Goal: Information Seeking & Learning: Learn about a topic

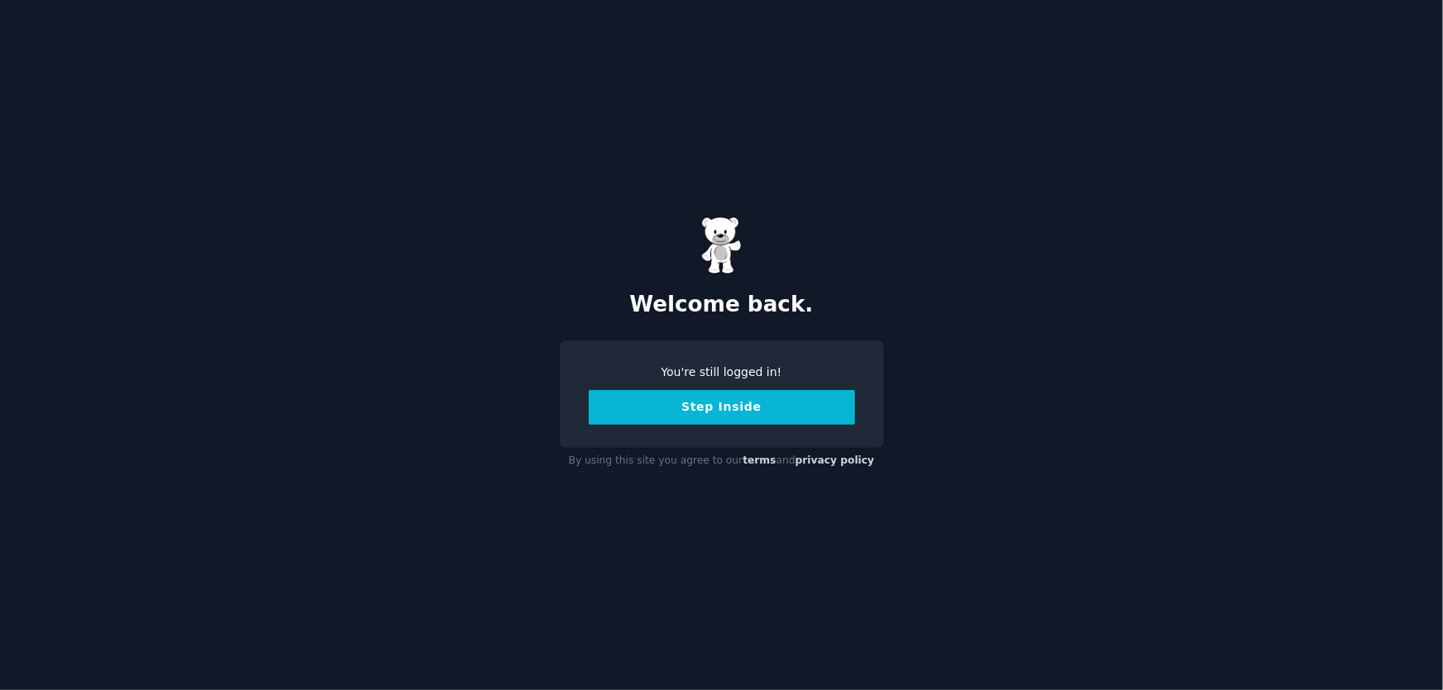
click at [645, 404] on button "Step Inside" at bounding box center [722, 407] width 266 height 35
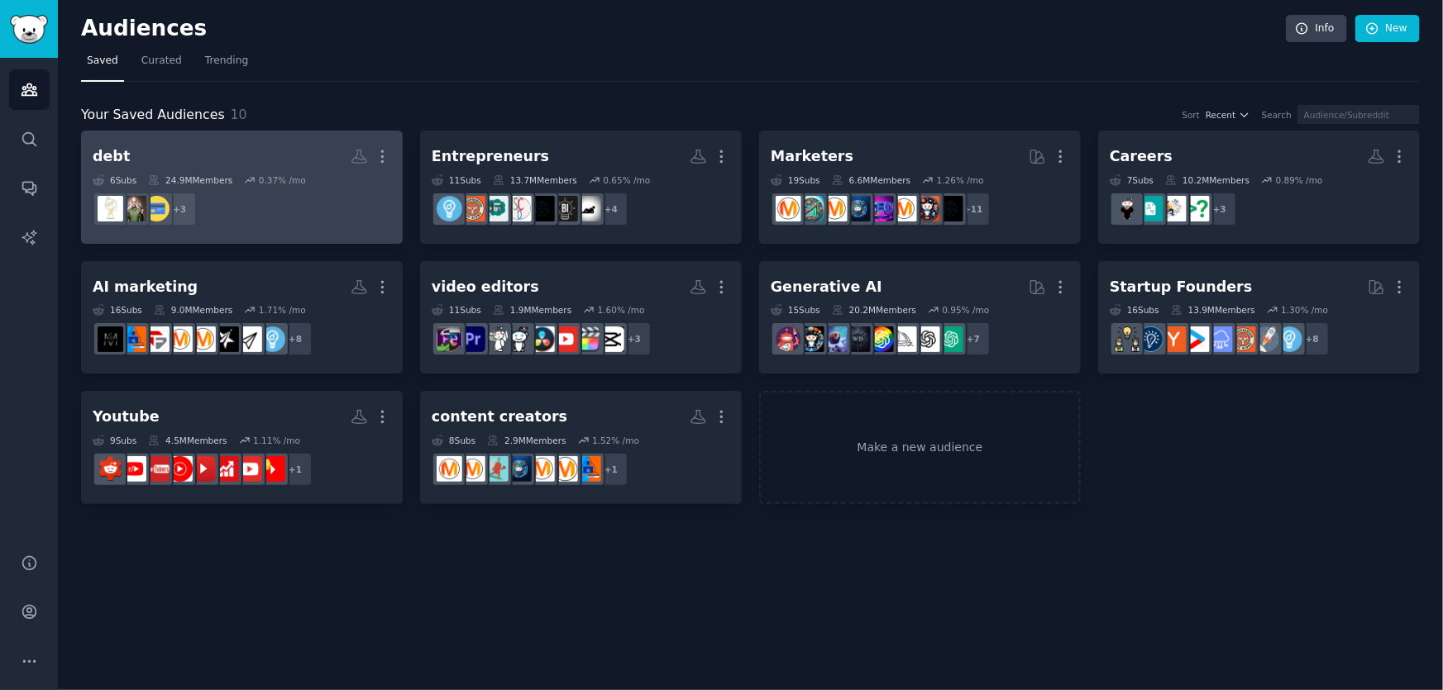
click at [245, 193] on dd "+ 3" at bounding box center [242, 209] width 298 height 46
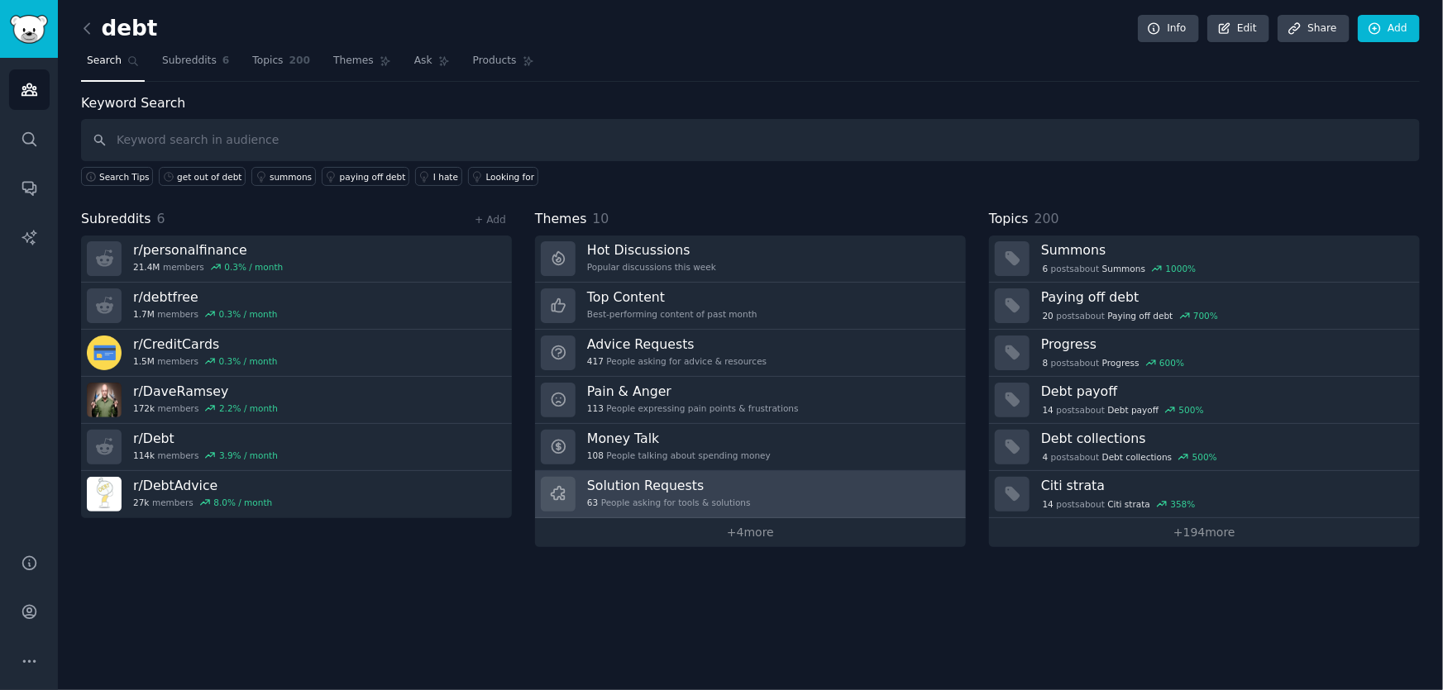
click at [618, 484] on h3 "Solution Requests" at bounding box center [669, 485] width 164 height 17
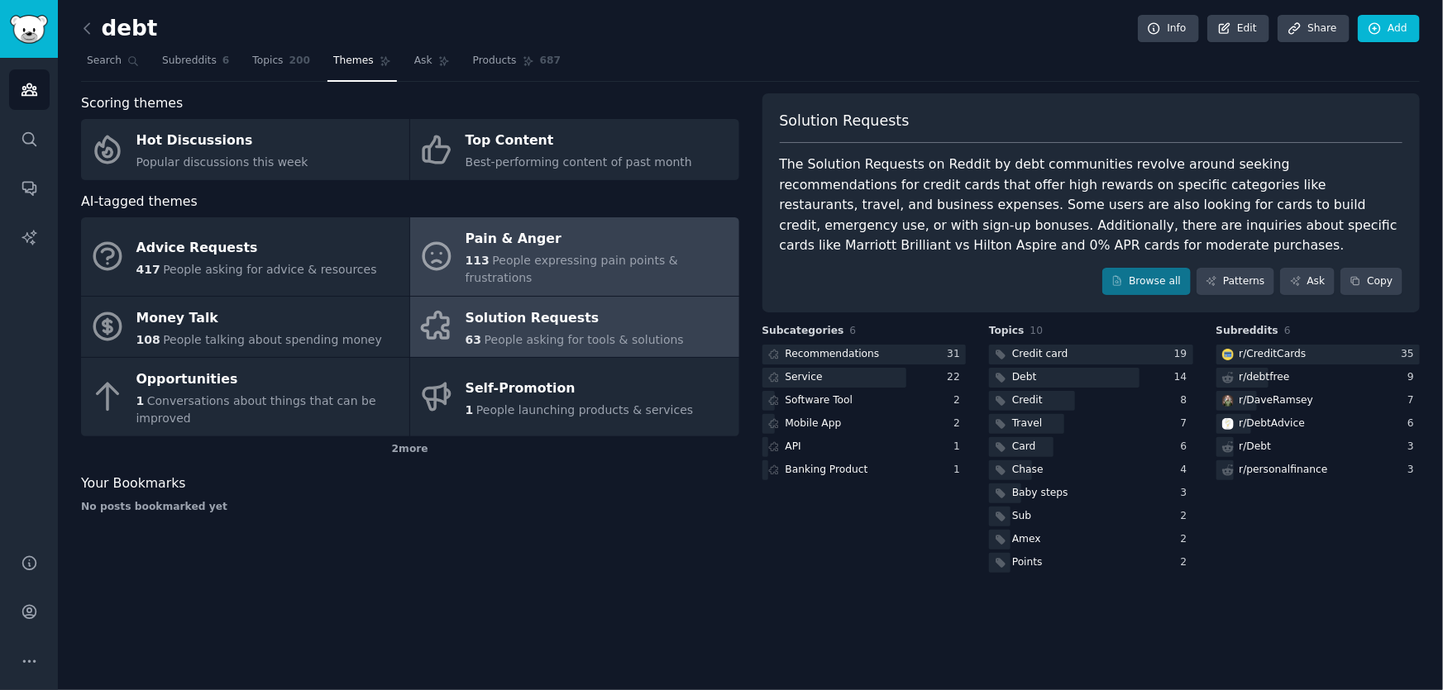
click at [568, 260] on span "People expressing pain points & frustrations" at bounding box center [572, 269] width 212 height 31
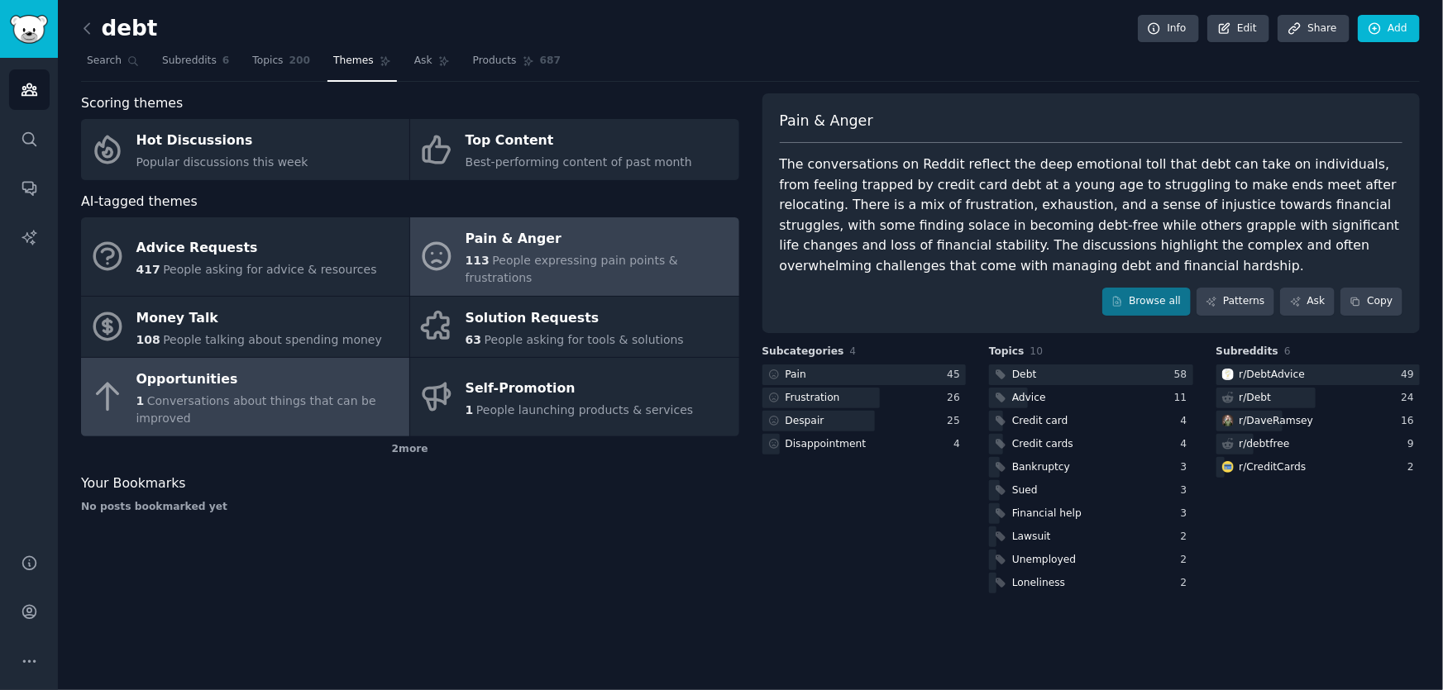
click at [244, 367] on div "Opportunities" at bounding box center [268, 380] width 265 height 26
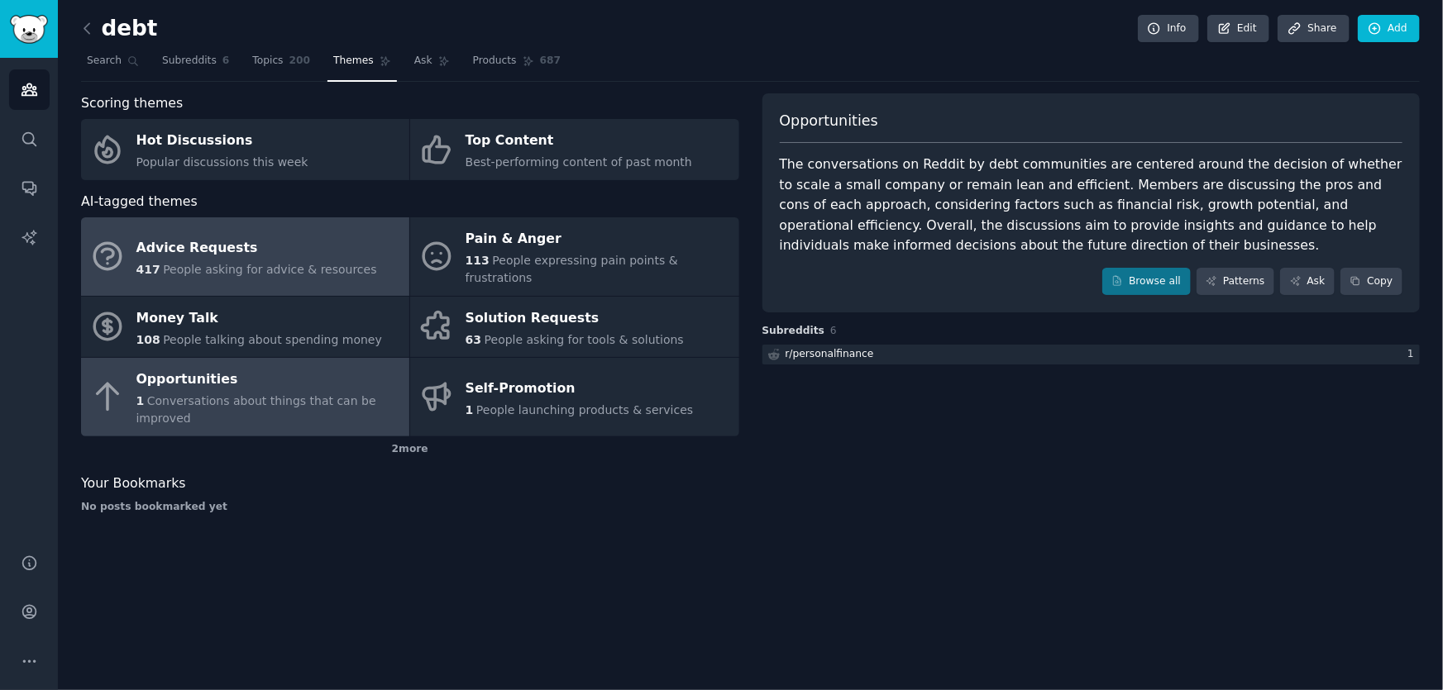
click at [265, 265] on span "People asking for advice & resources" at bounding box center [269, 269] width 213 height 13
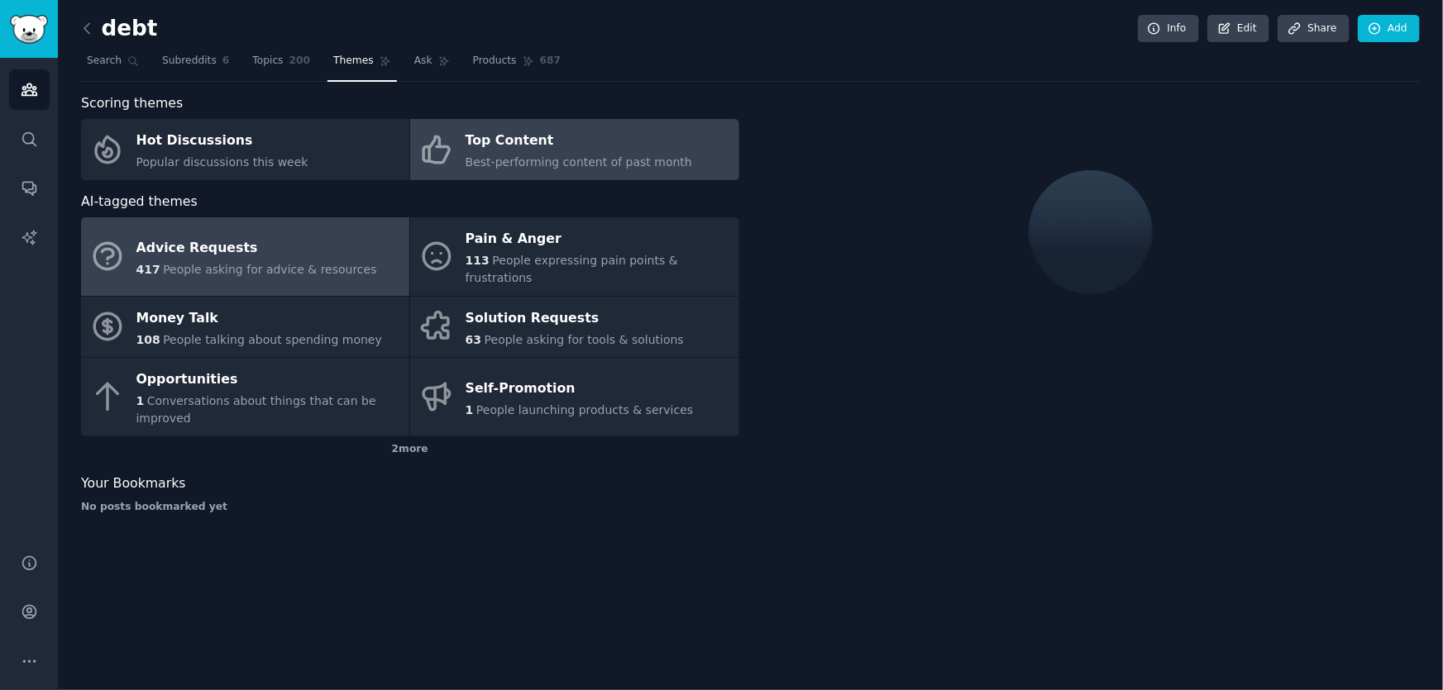
click at [510, 171] on link "Top Content Best-performing content of past month" at bounding box center [574, 149] width 328 height 61
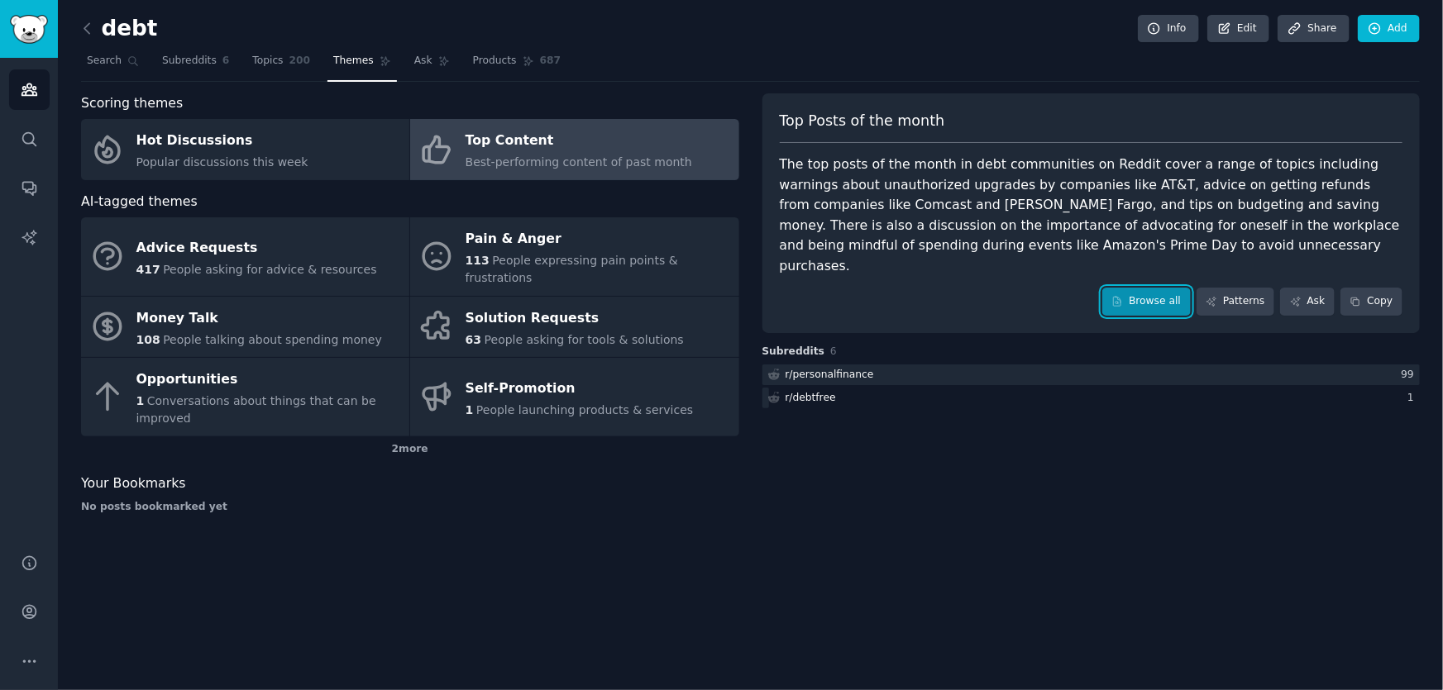
drag, startPoint x: 1146, startPoint y: 301, endPoint x: 1152, endPoint y: 288, distance: 14.4
click at [1151, 292] on link "Browse all" at bounding box center [1146, 302] width 88 height 28
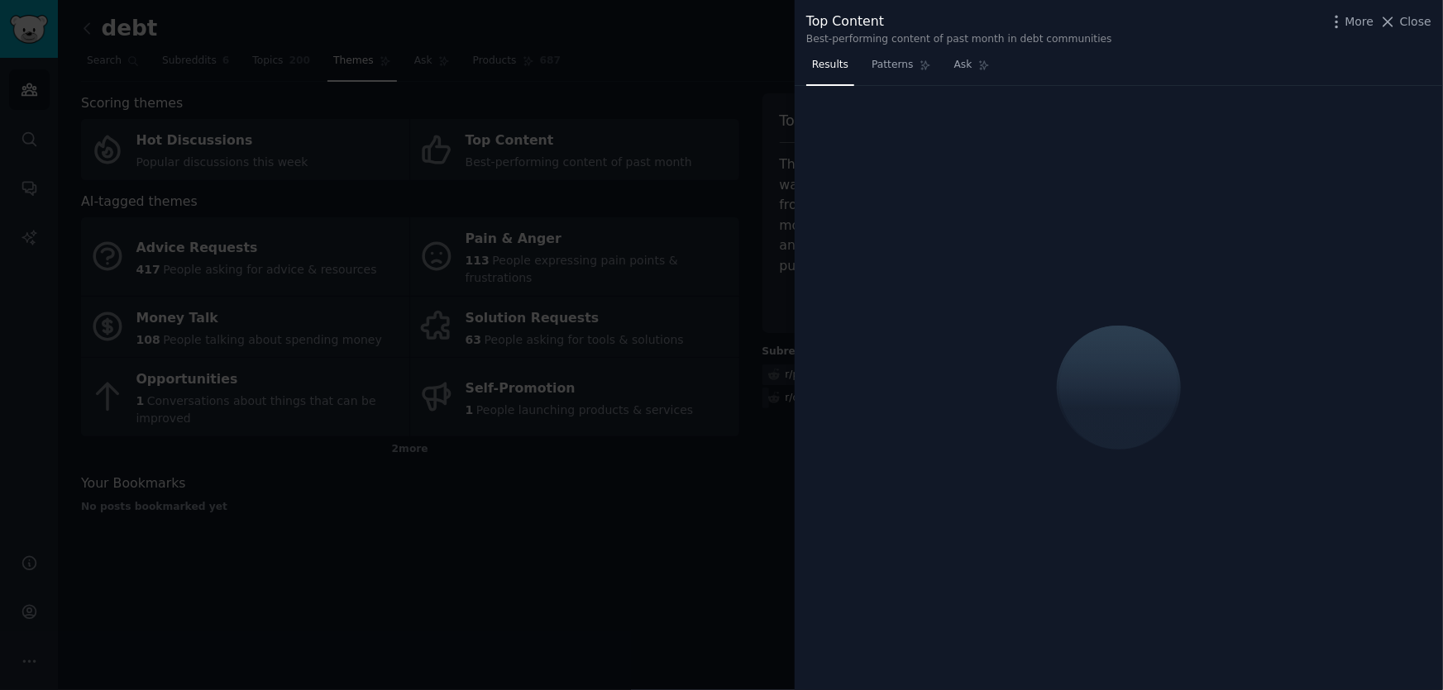
click at [1153, 285] on div at bounding box center [1119, 388] width 648 height 605
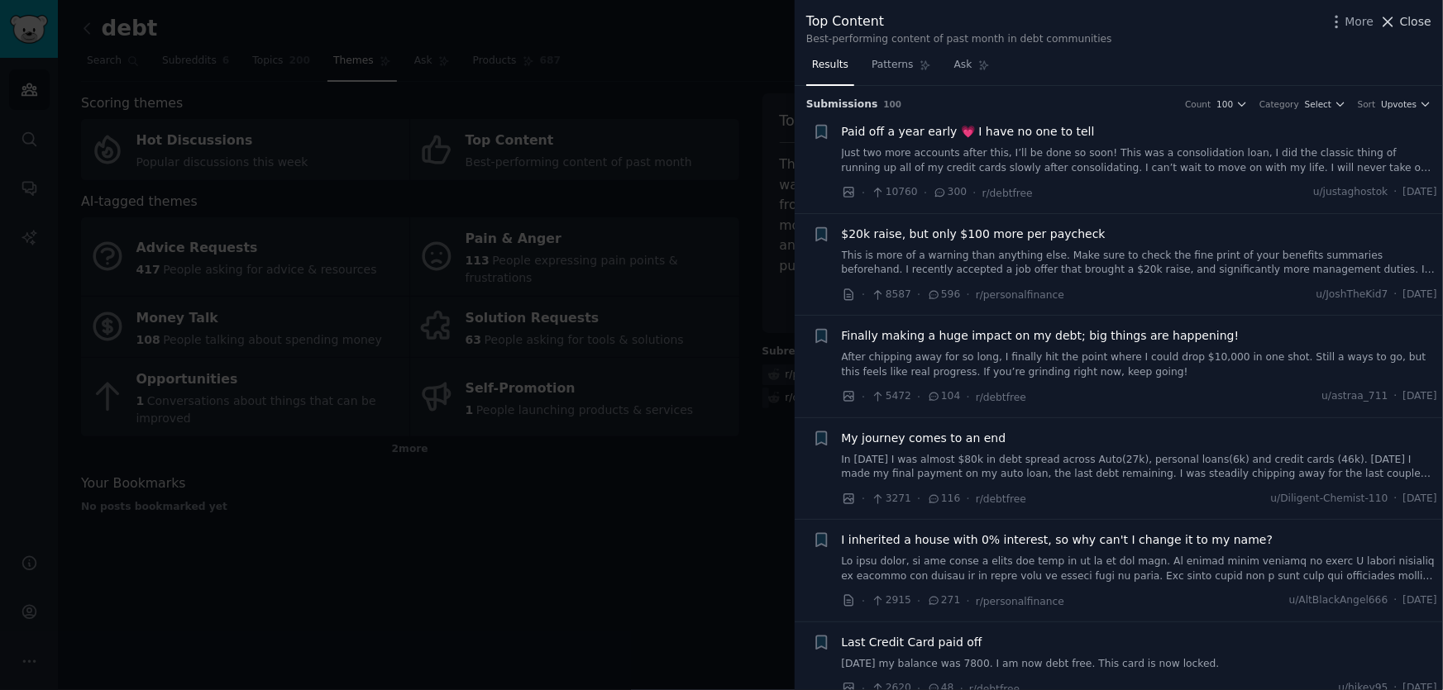
click at [1421, 26] on span "Close" at bounding box center [1415, 21] width 31 height 17
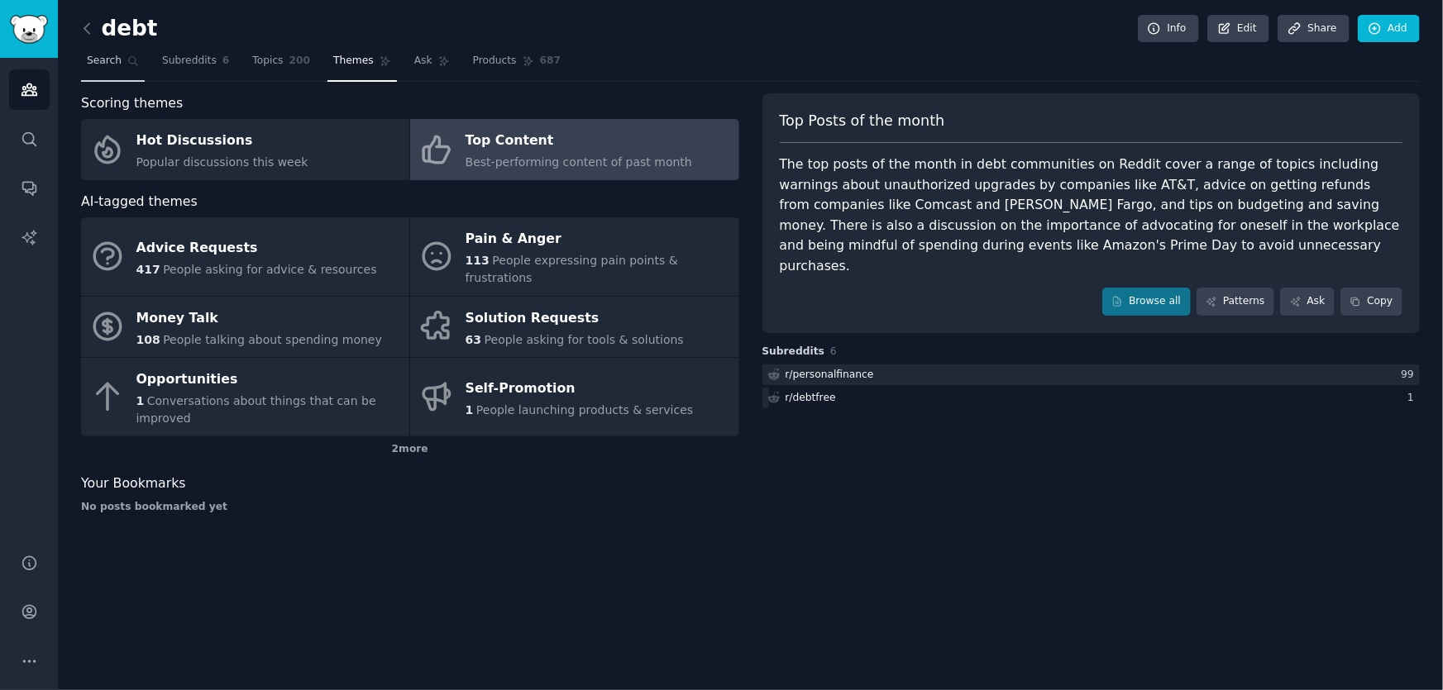
click at [116, 68] on link "Search" at bounding box center [113, 65] width 64 height 34
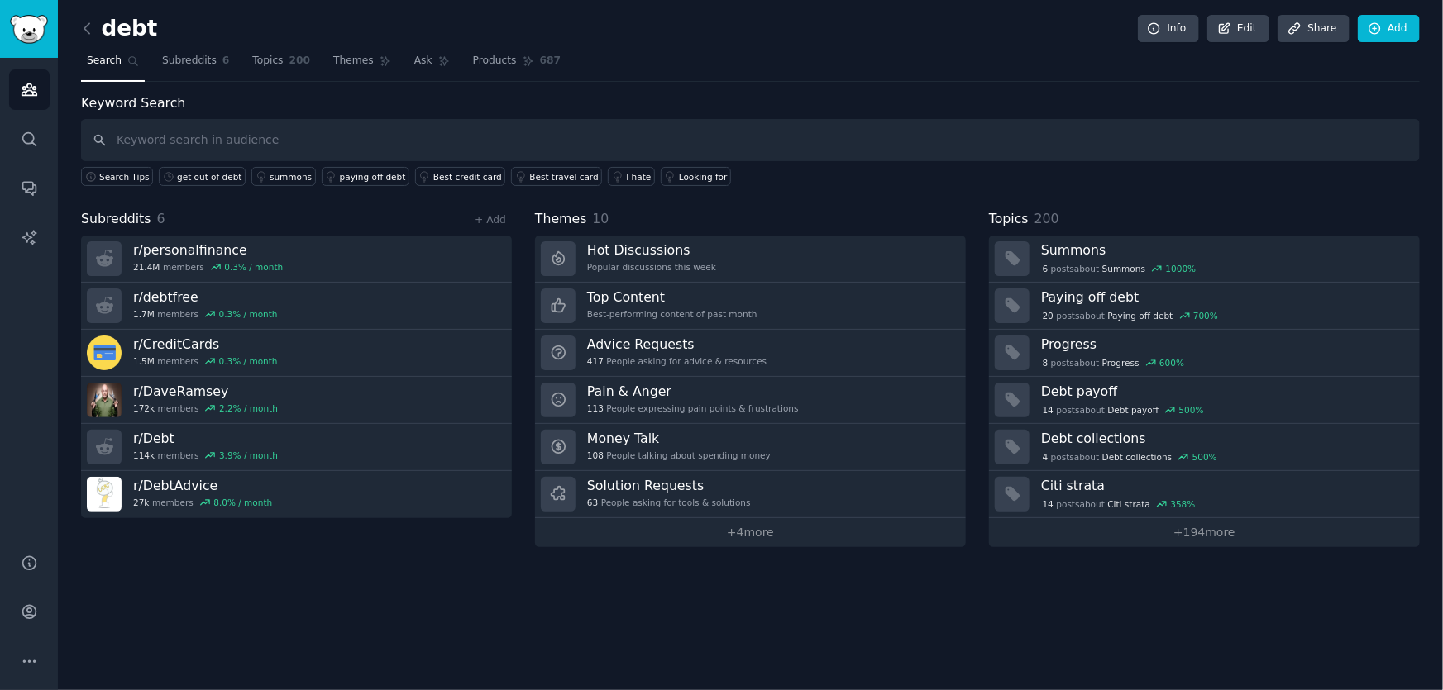
click at [213, 136] on input "text" at bounding box center [750, 140] width 1339 height 42
type input "training"
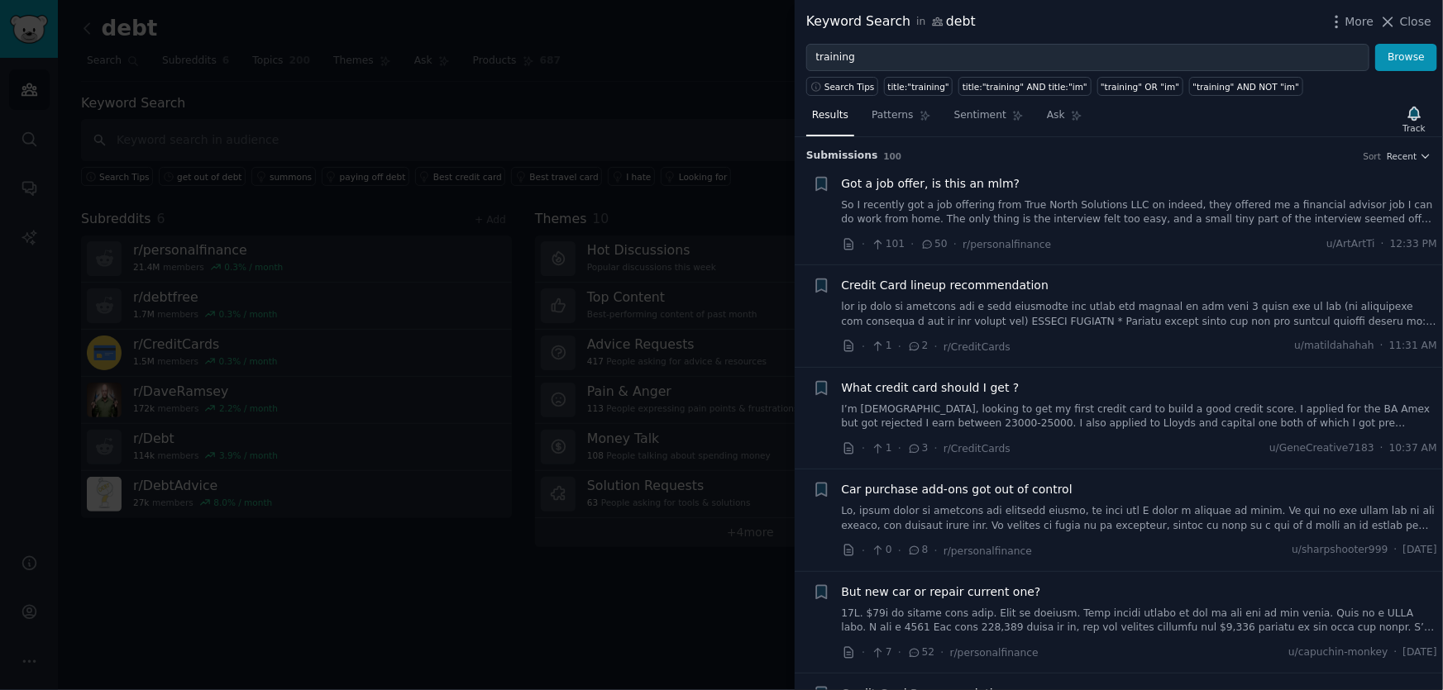
click at [957, 288] on span "Credit Card lineup recommendation" at bounding box center [946, 285] width 208 height 17
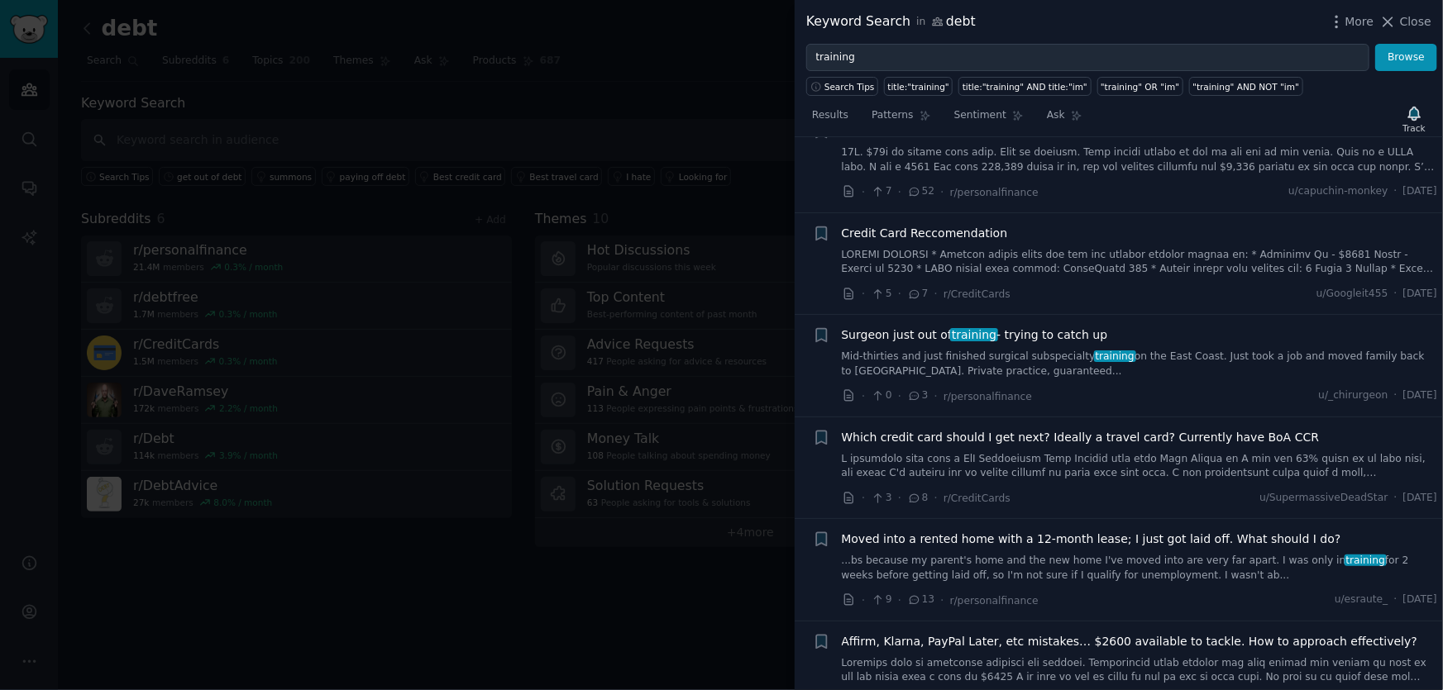
scroll to position [1255, 0]
click at [933, 437] on span "Which credit card should I get next? Ideally a travel card? Currently have BoA …" at bounding box center [1081, 436] width 478 height 17
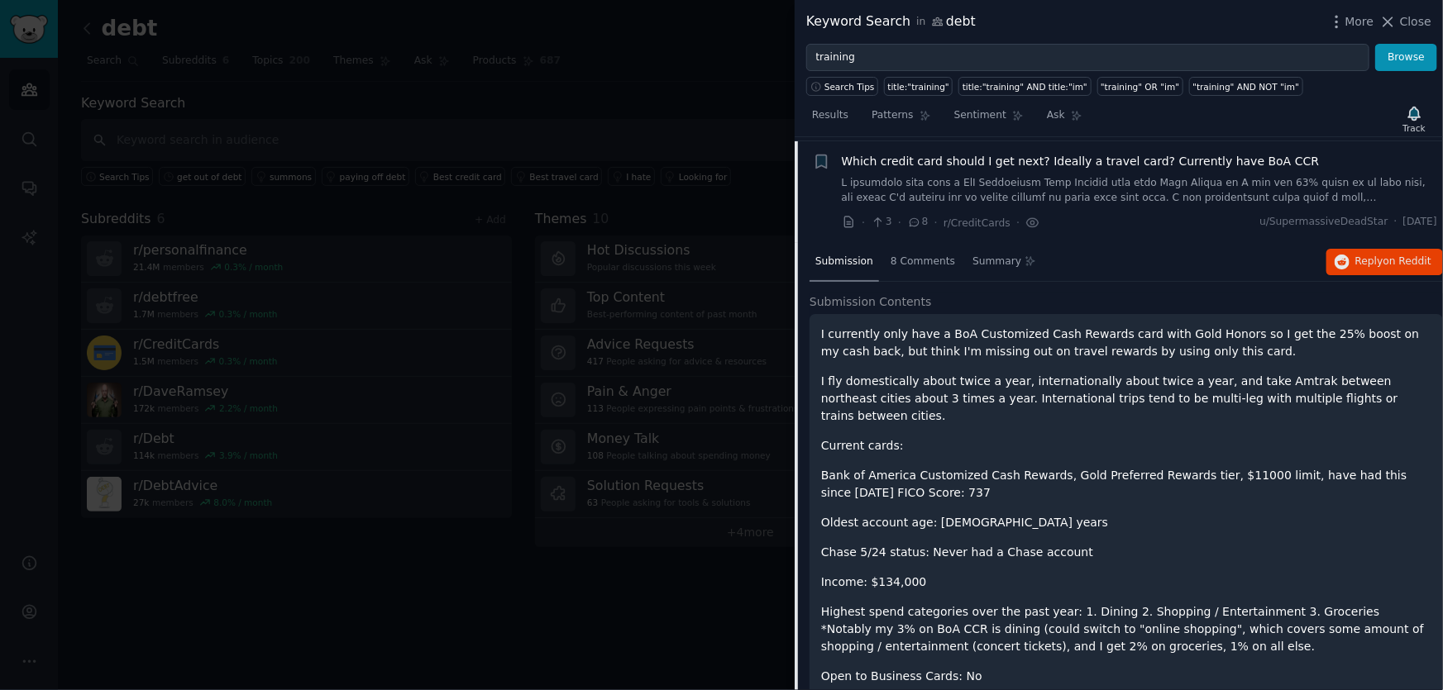
scroll to position [740, 0]
click at [854, 160] on span "Which credit card should I get next? Ideally a travel card? Currently have BoA …" at bounding box center [1081, 158] width 478 height 17
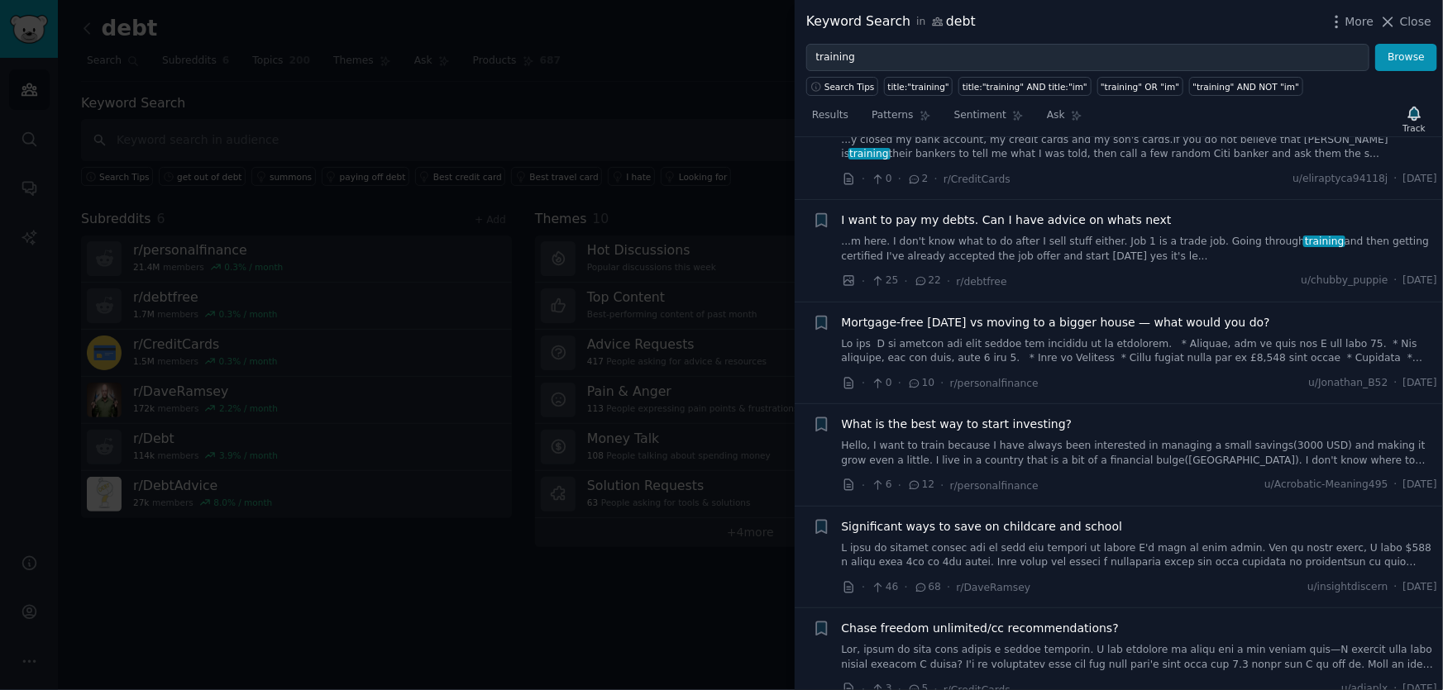
scroll to position [2243, 0]
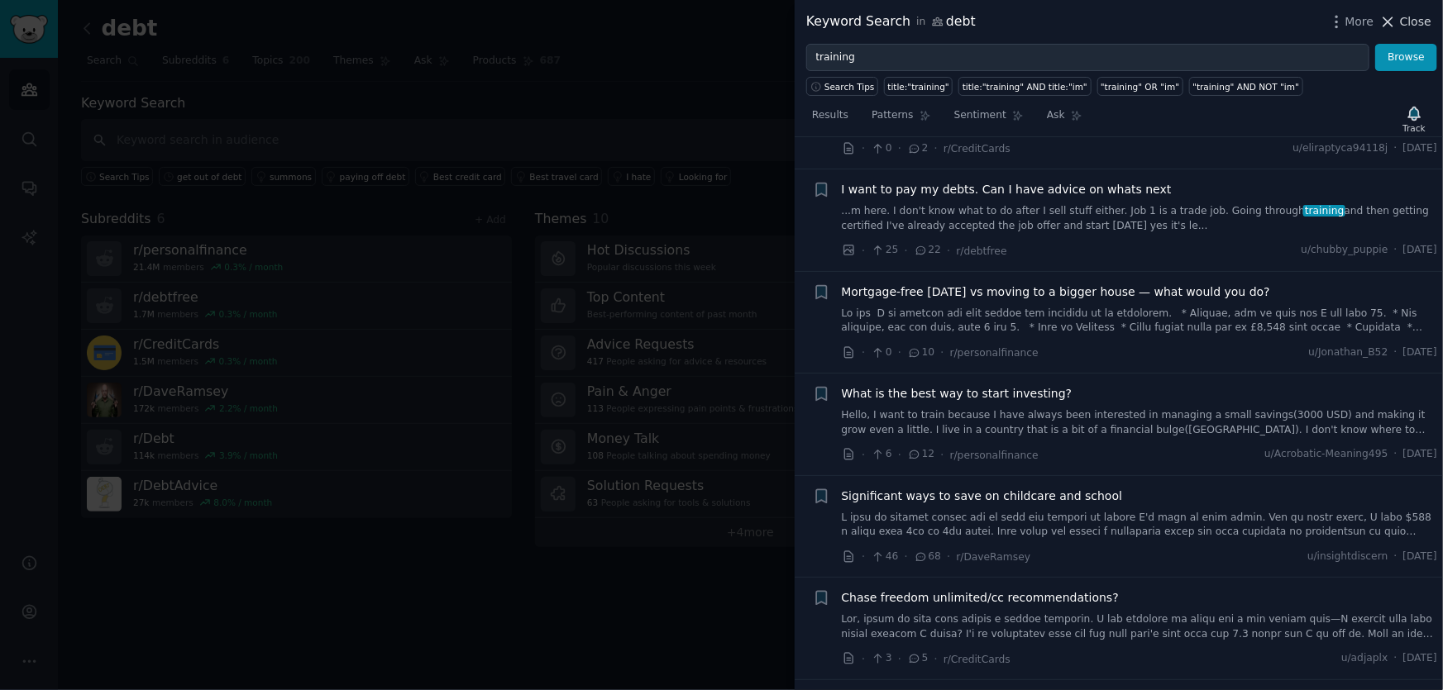
click at [1414, 18] on span "Close" at bounding box center [1415, 21] width 31 height 17
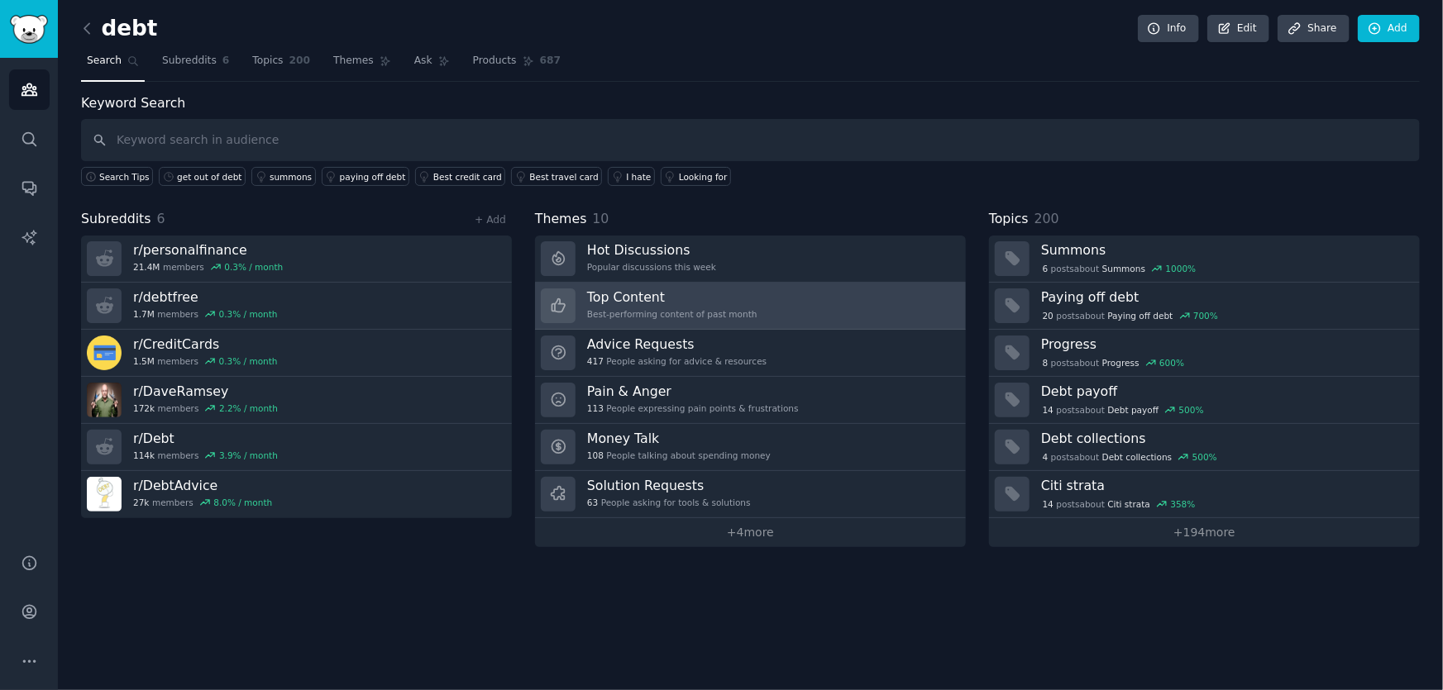
click at [669, 298] on h3 "Top Content" at bounding box center [672, 297] width 170 height 17
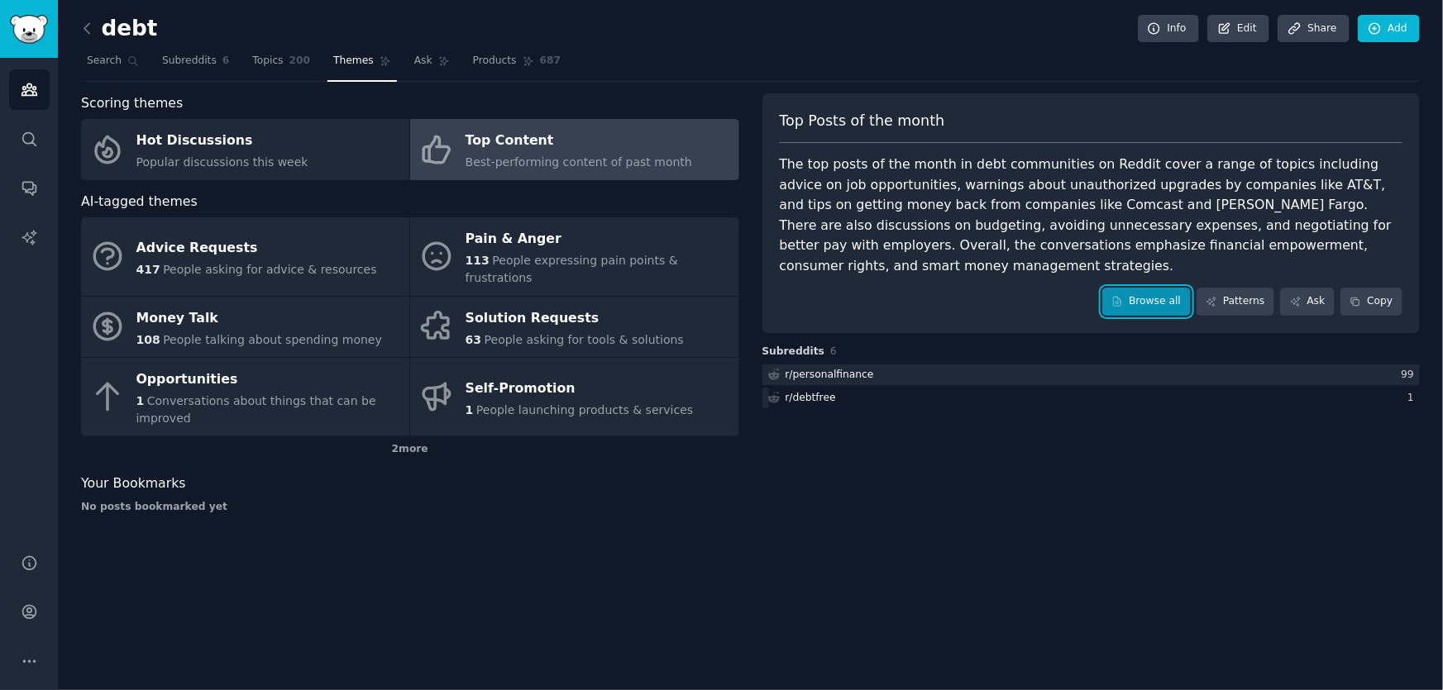
click at [1177, 288] on link "Browse all" at bounding box center [1146, 302] width 88 height 28
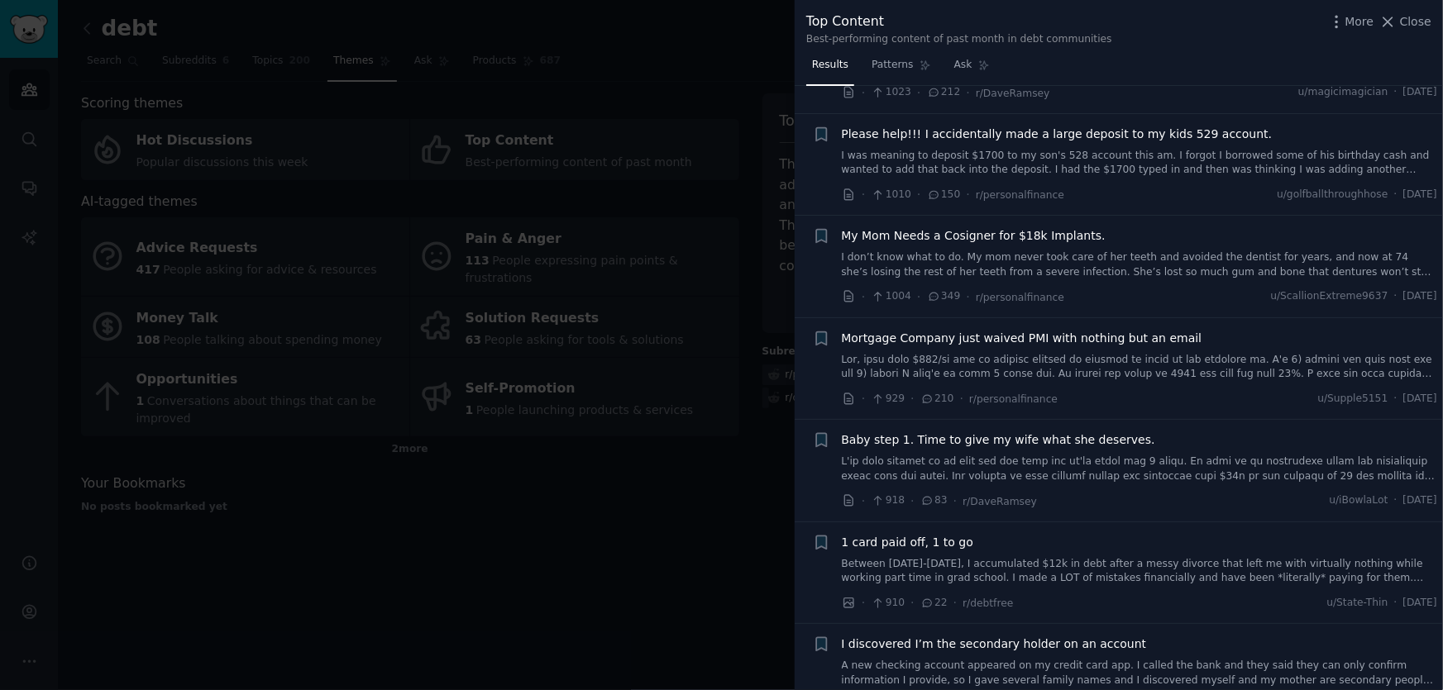
scroll to position [1879, 0]
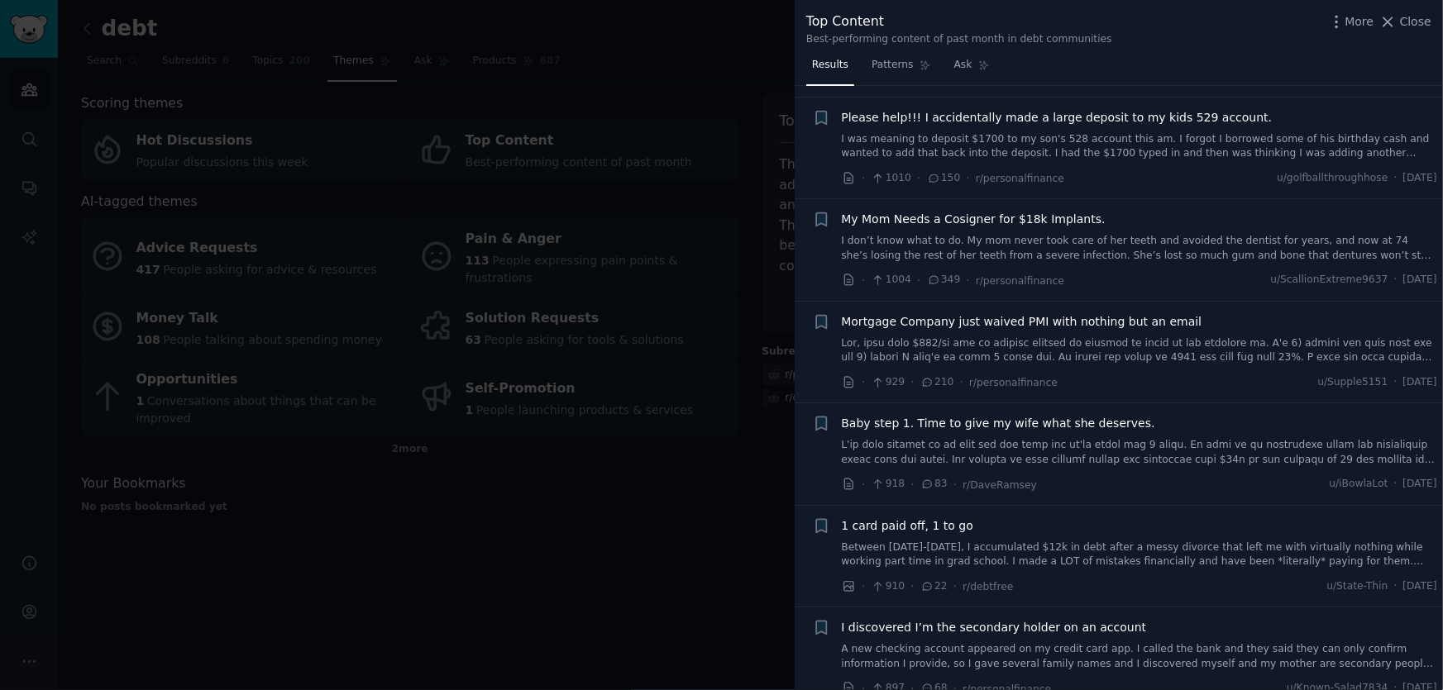
drag, startPoint x: 1403, startPoint y: 20, endPoint x: 934, endPoint y: 185, distance: 497.1
click at [1403, 20] on span "Close" at bounding box center [1415, 21] width 31 height 17
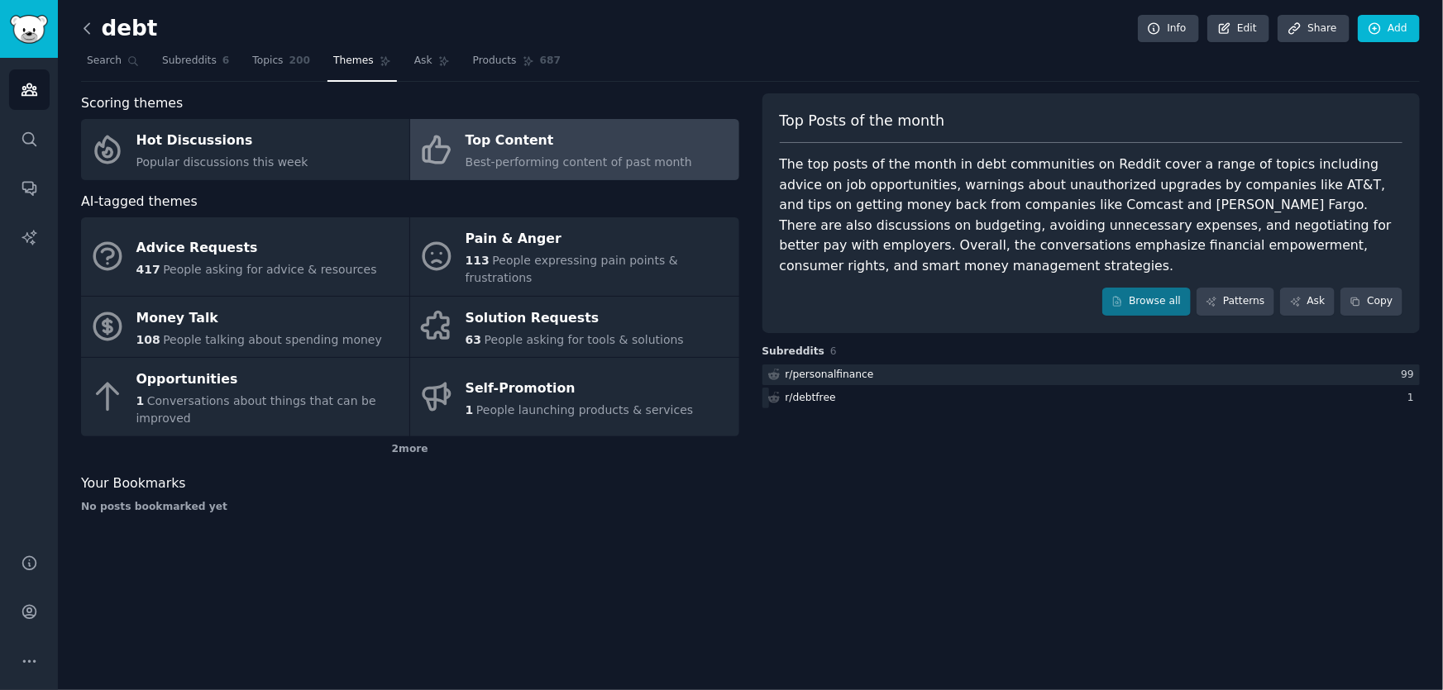
click at [89, 31] on icon at bounding box center [87, 28] width 17 height 17
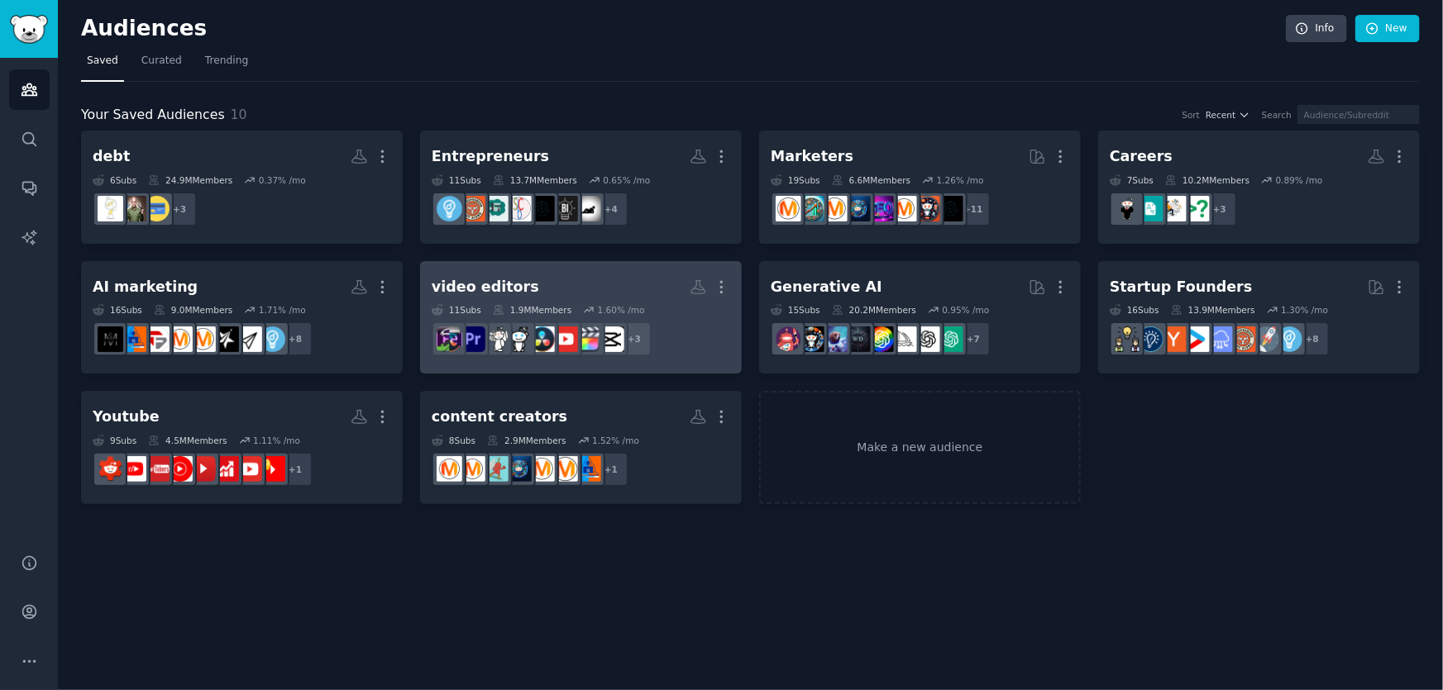
click at [515, 293] on div "video editors" at bounding box center [485, 287] width 107 height 21
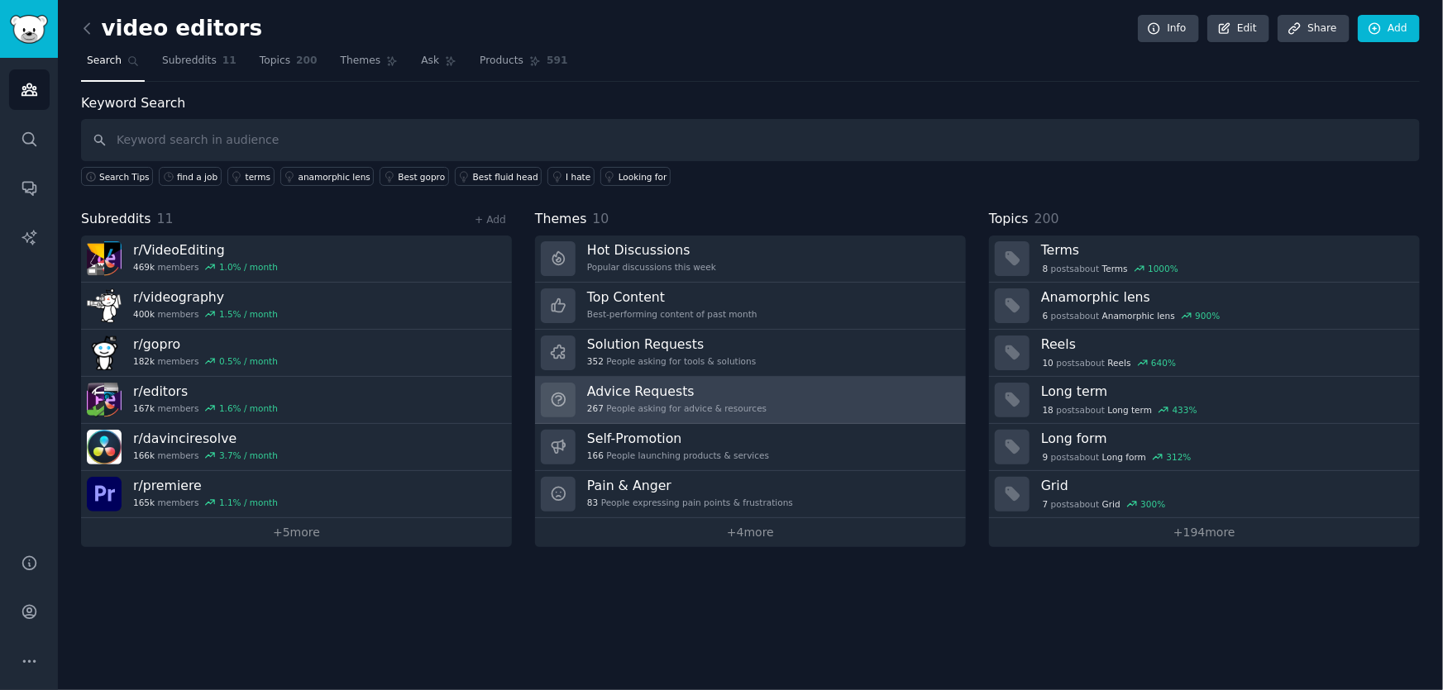
click at [628, 392] on h3 "Advice Requests" at bounding box center [676, 391] width 179 height 17
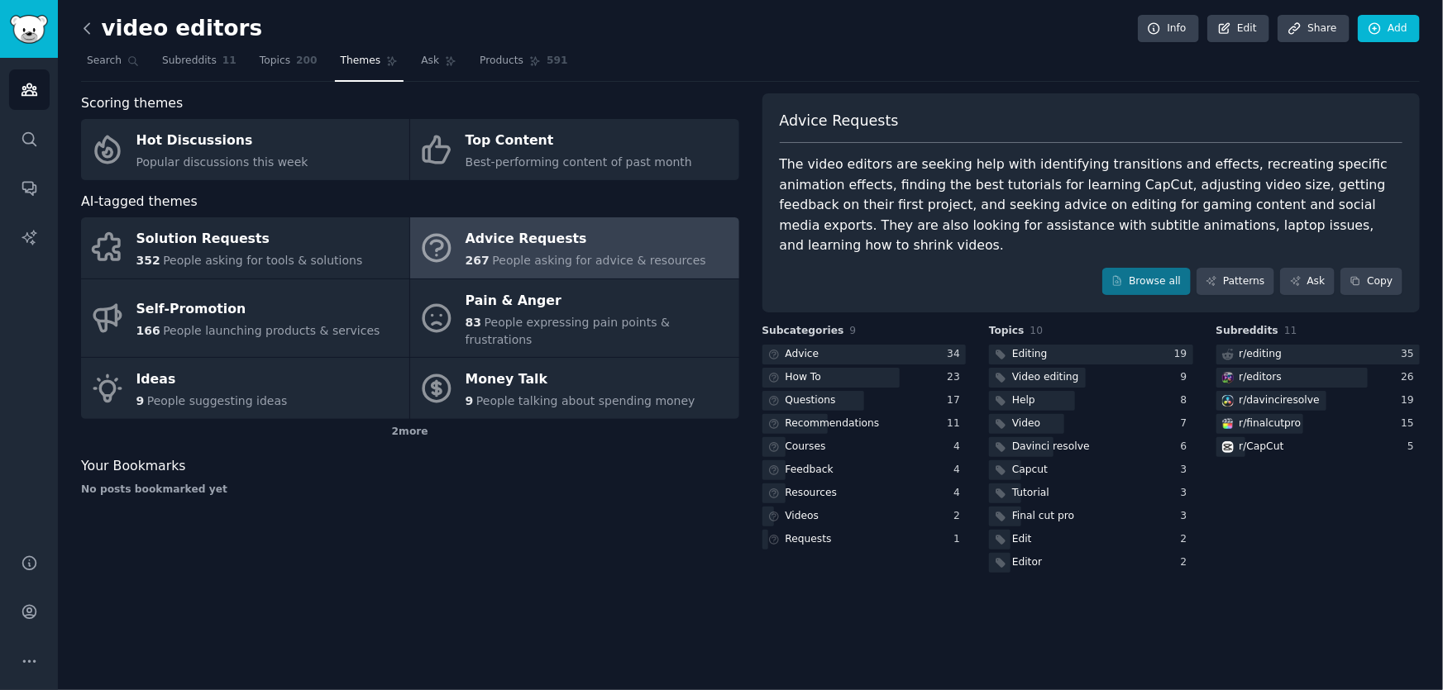
click at [88, 29] on icon at bounding box center [87, 28] width 17 height 17
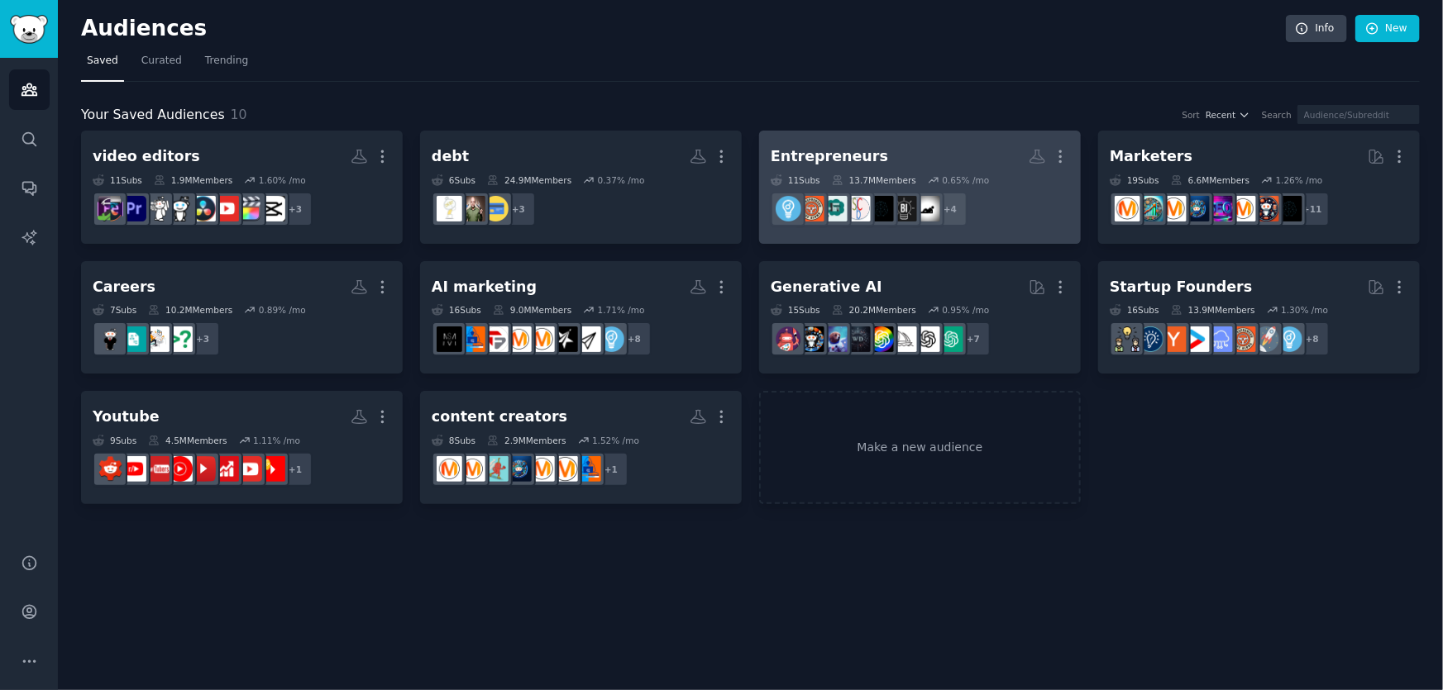
click at [815, 162] on div "Entrepreneurs" at bounding box center [829, 156] width 117 height 21
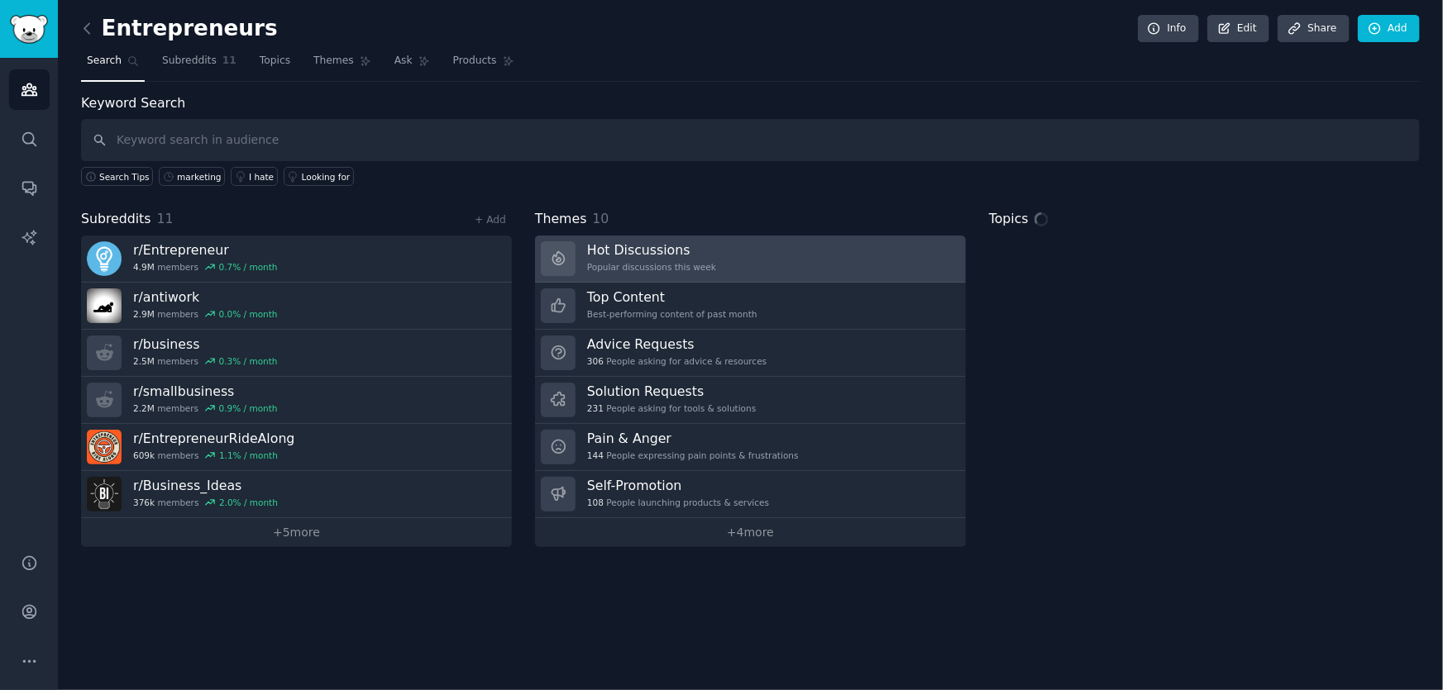
click at [676, 251] on h3 "Hot Discussions" at bounding box center [651, 249] width 129 height 17
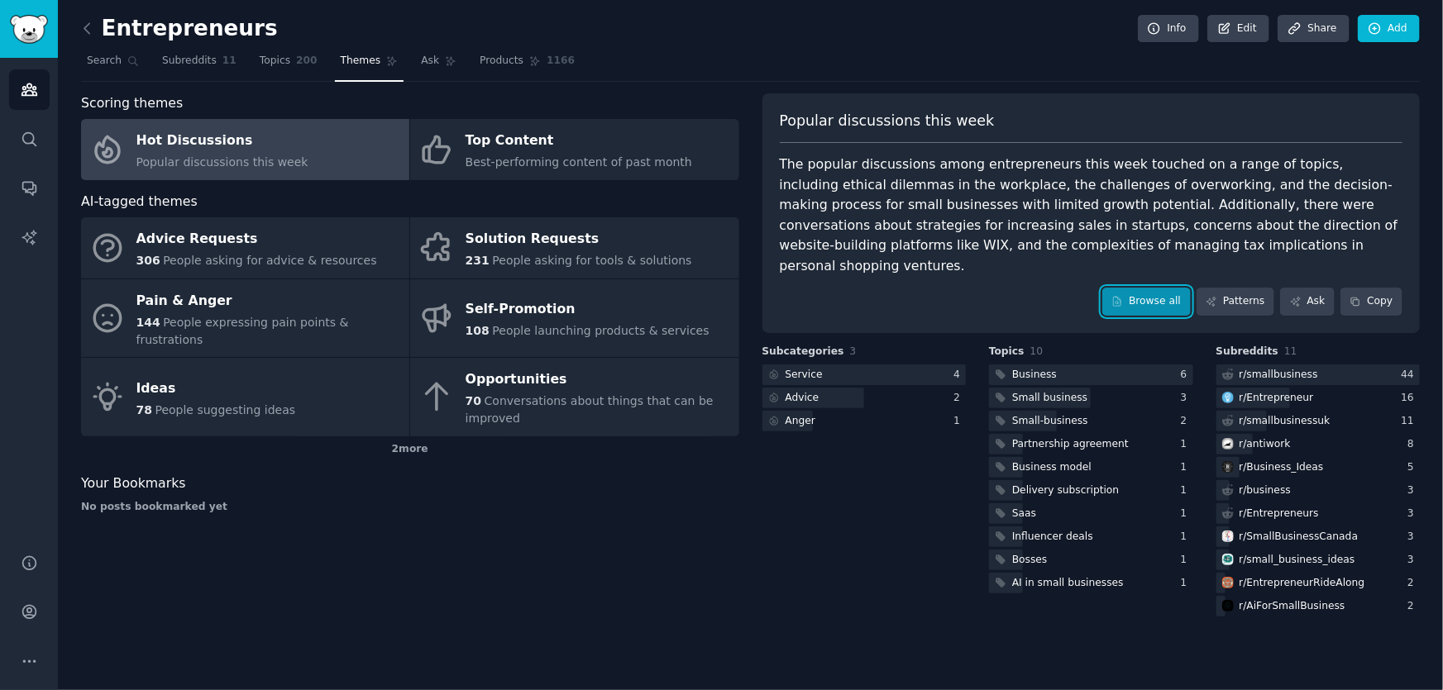
click at [1161, 289] on link "Browse all" at bounding box center [1146, 302] width 88 height 28
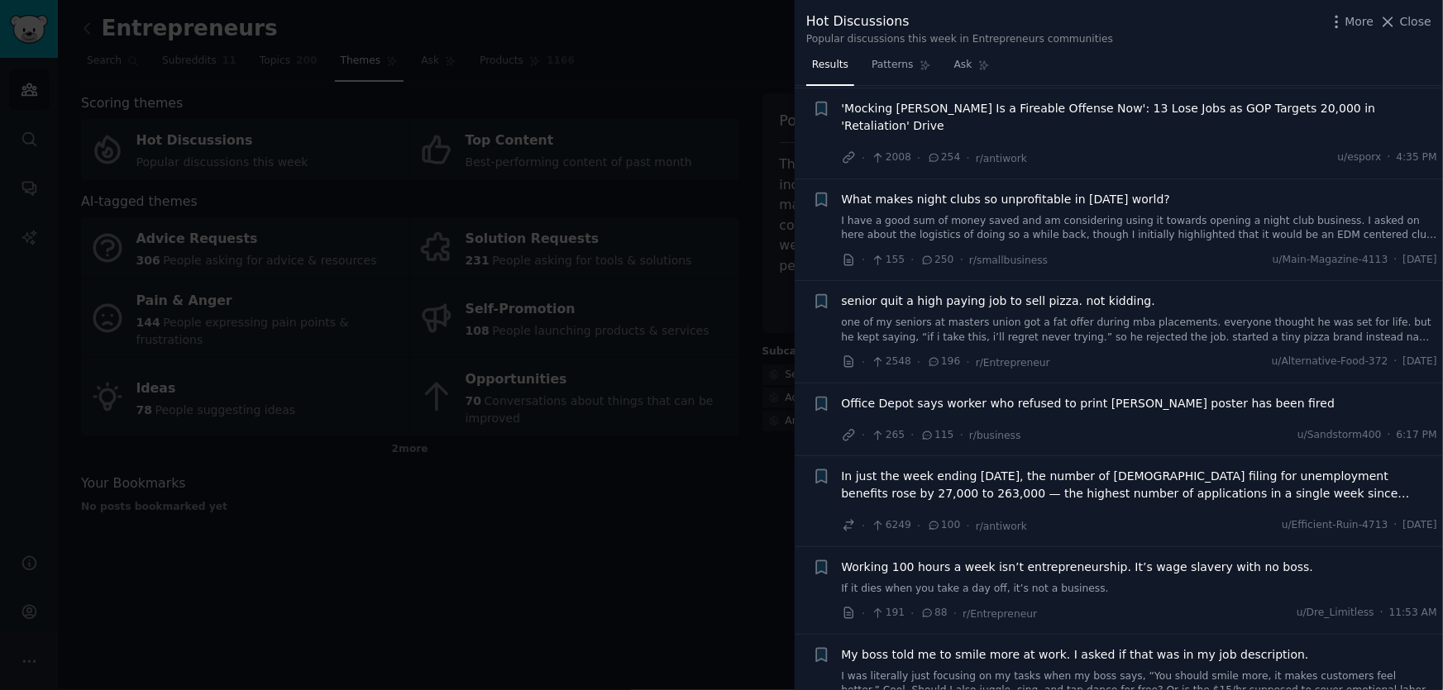
scroll to position [300, 0]
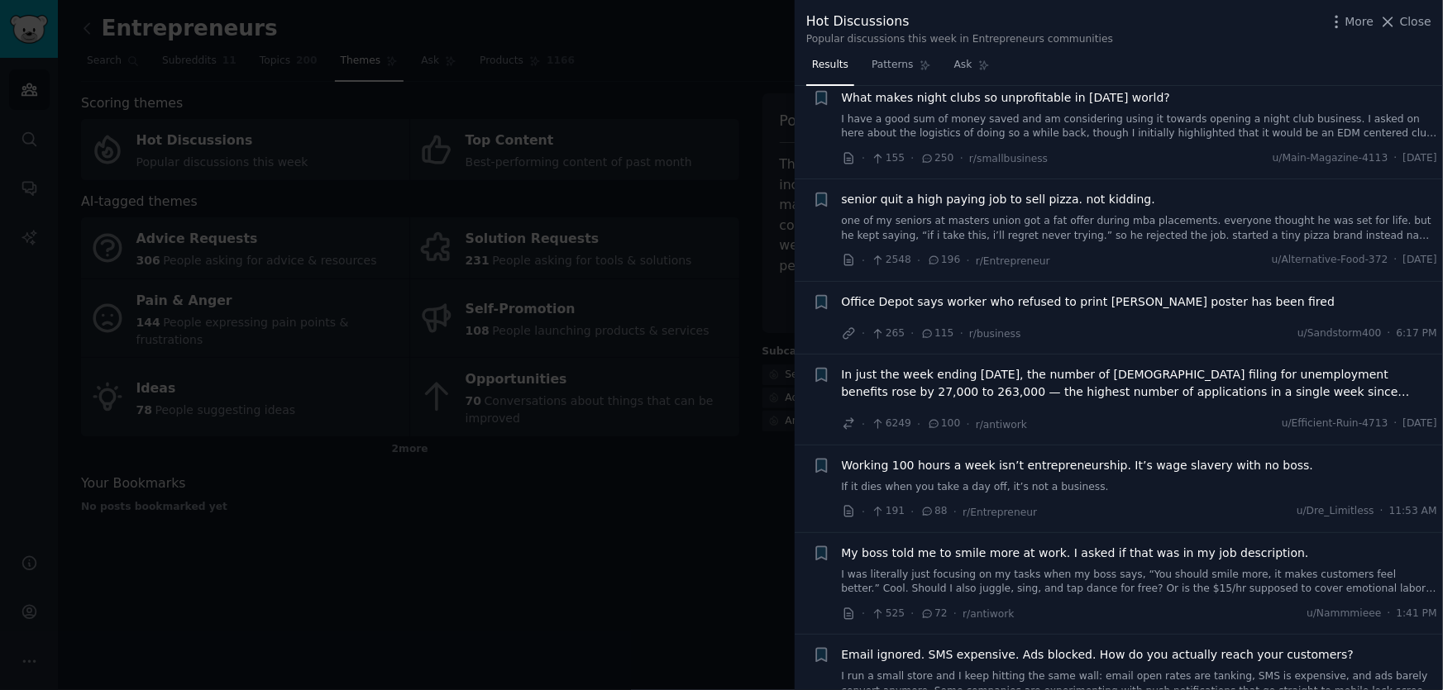
click at [918, 366] on span "In just the week ending [DATE], the number of [DEMOGRAPHIC_DATA] filing for une…" at bounding box center [1140, 383] width 596 height 35
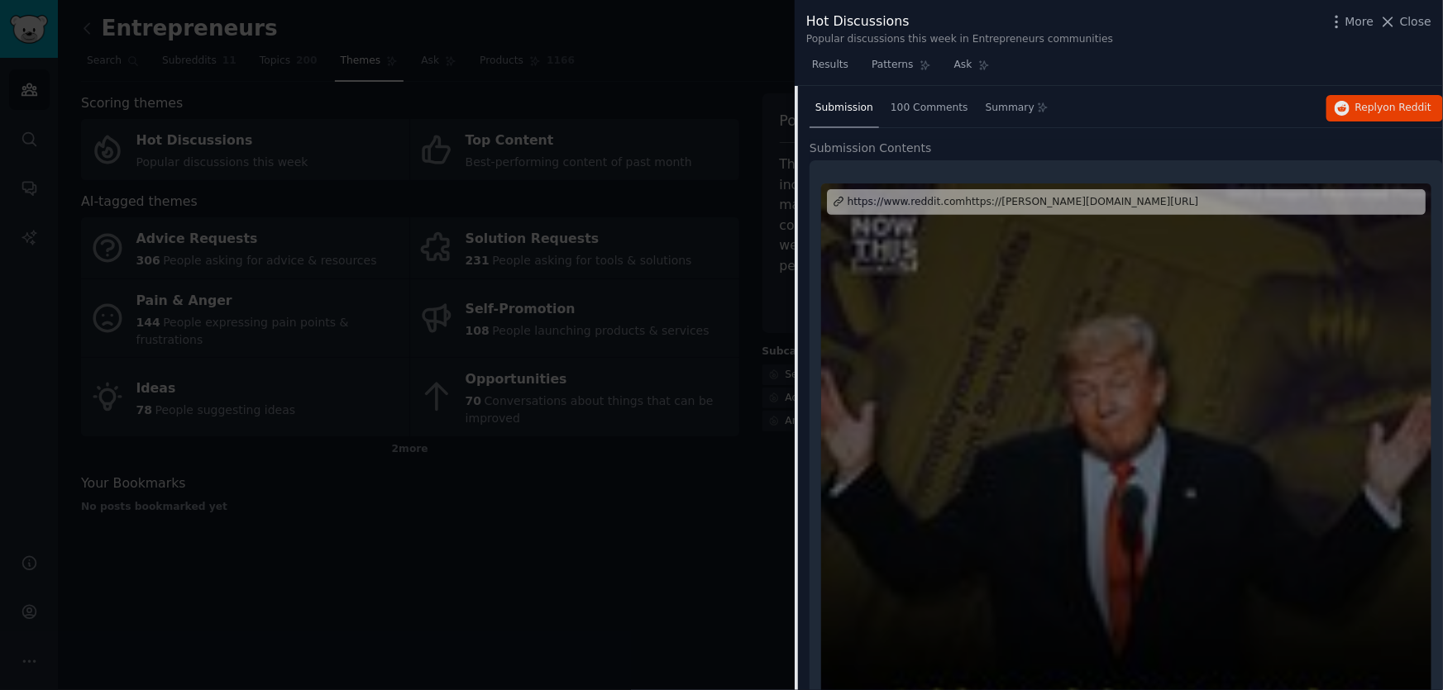
scroll to position [626, 0]
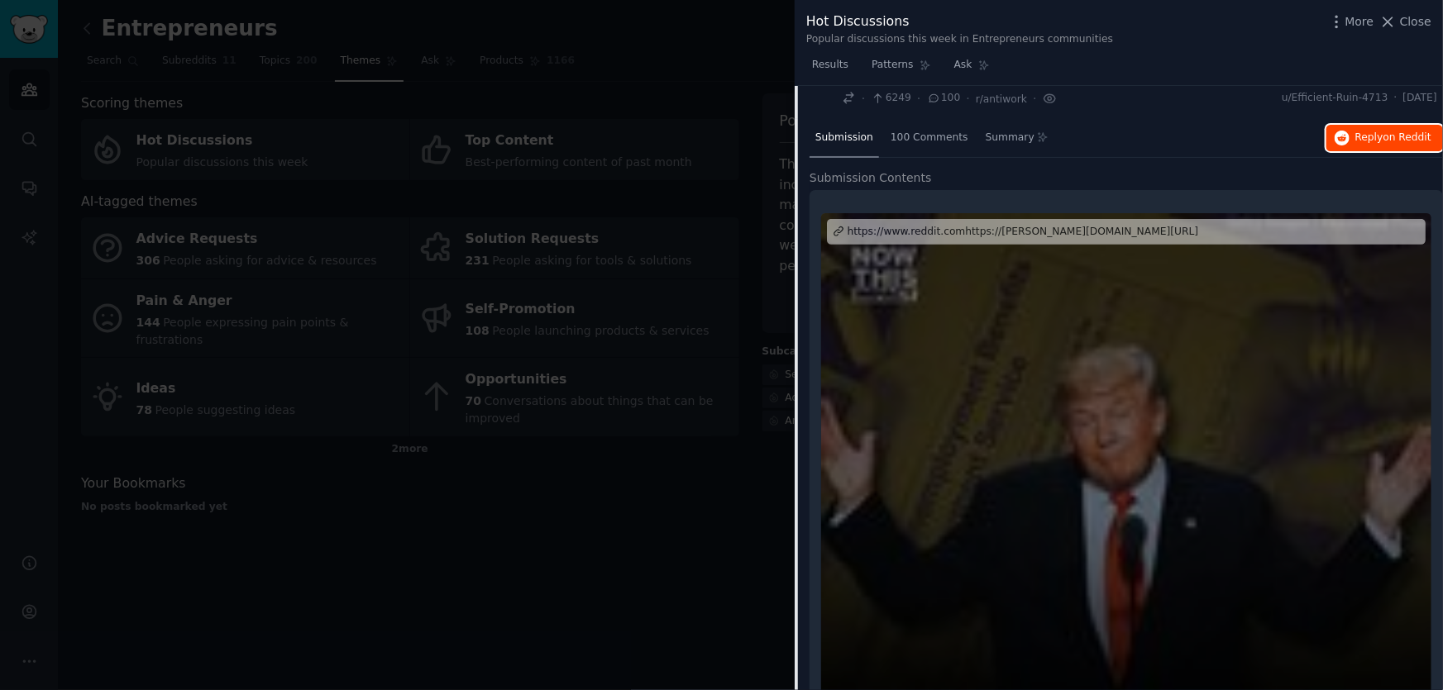
click at [1368, 131] on span "Reply on Reddit" at bounding box center [1393, 138] width 76 height 15
click at [1397, 17] on icon at bounding box center [1387, 21] width 17 height 17
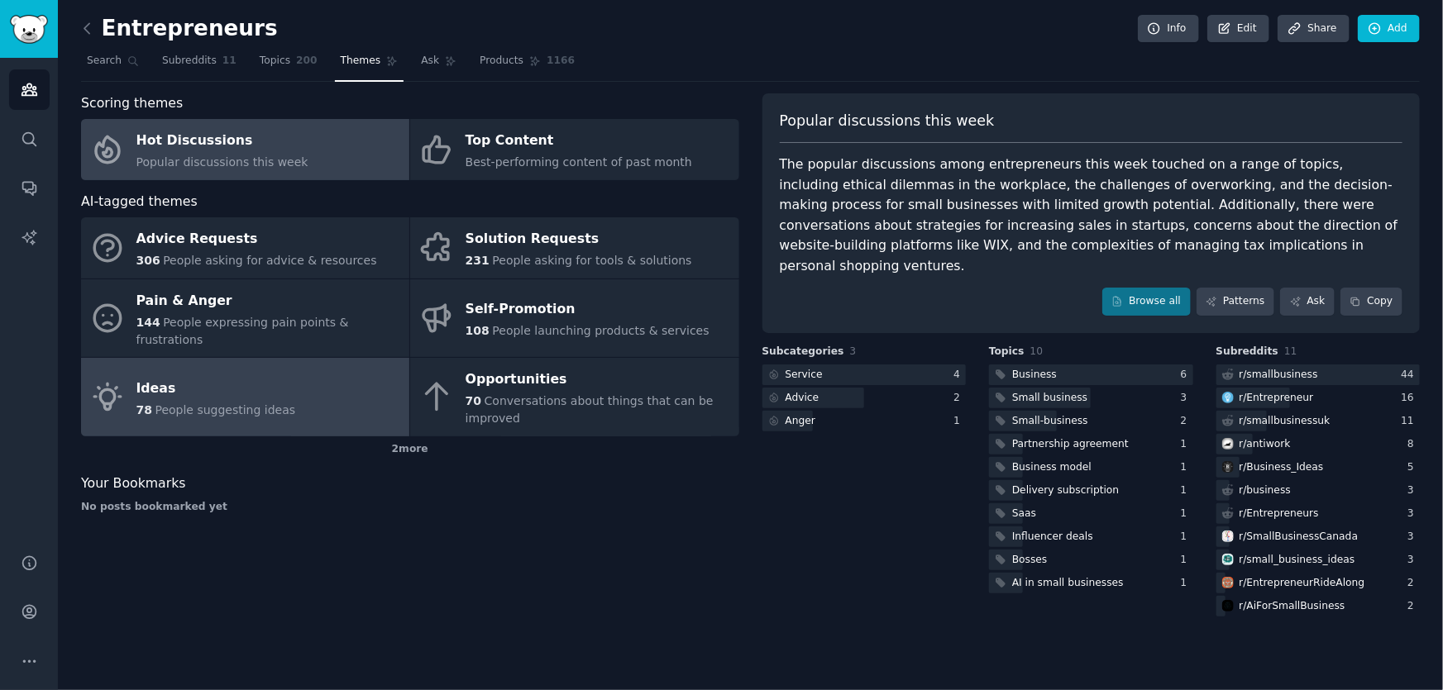
click at [322, 360] on link "Ideas 78 People suggesting ideas" at bounding box center [245, 397] width 328 height 79
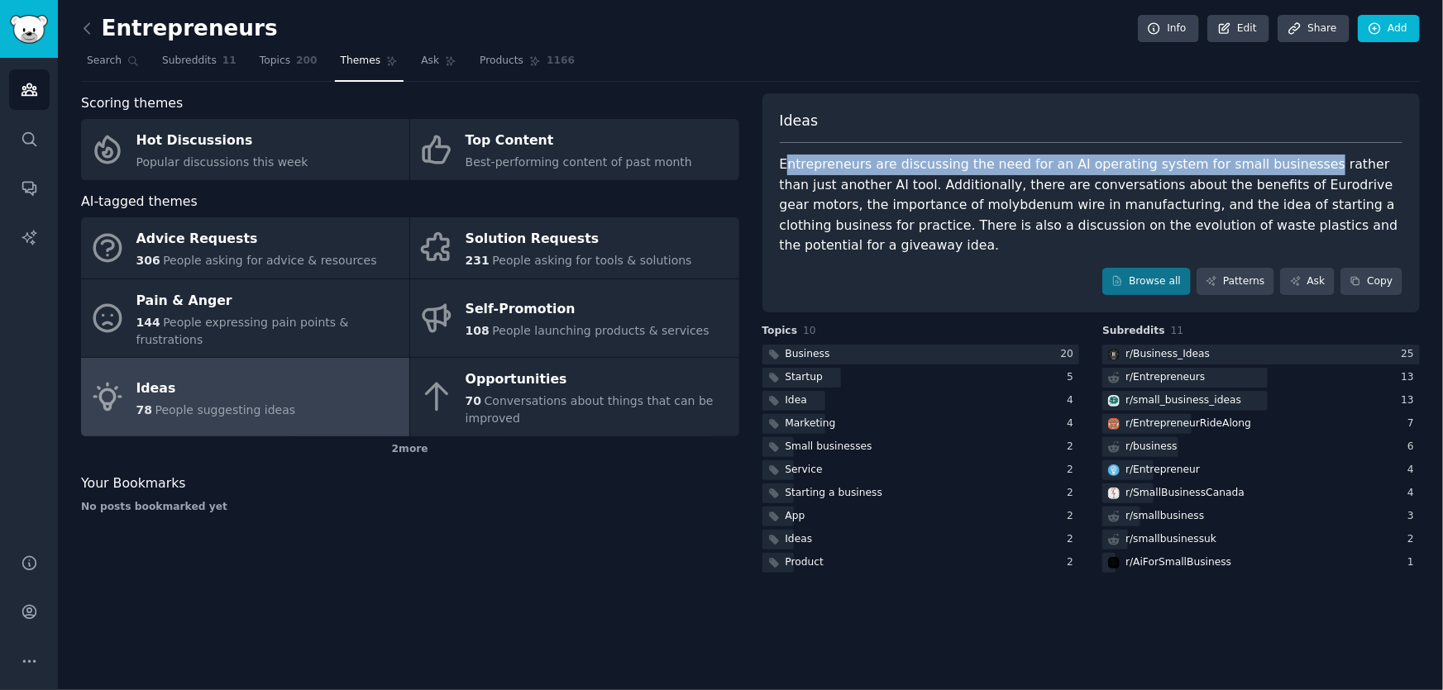
drag, startPoint x: 788, startPoint y: 162, endPoint x: 1272, endPoint y: 170, distance: 483.8
click at [1272, 170] on div "Entrepreneurs are discussing the need for an AI operating system for small busi…" at bounding box center [1091, 206] width 623 height 102
copy div "ntrepreneurs are discussing the need for an AI operating system for small busin…"
drag, startPoint x: 867, startPoint y: 188, endPoint x: 776, endPoint y: 170, distance: 92.6
click at [773, 170] on div "Ideas Entrepreneurs are discussing the need for an AI operating system for smal…" at bounding box center [1091, 203] width 658 height 220
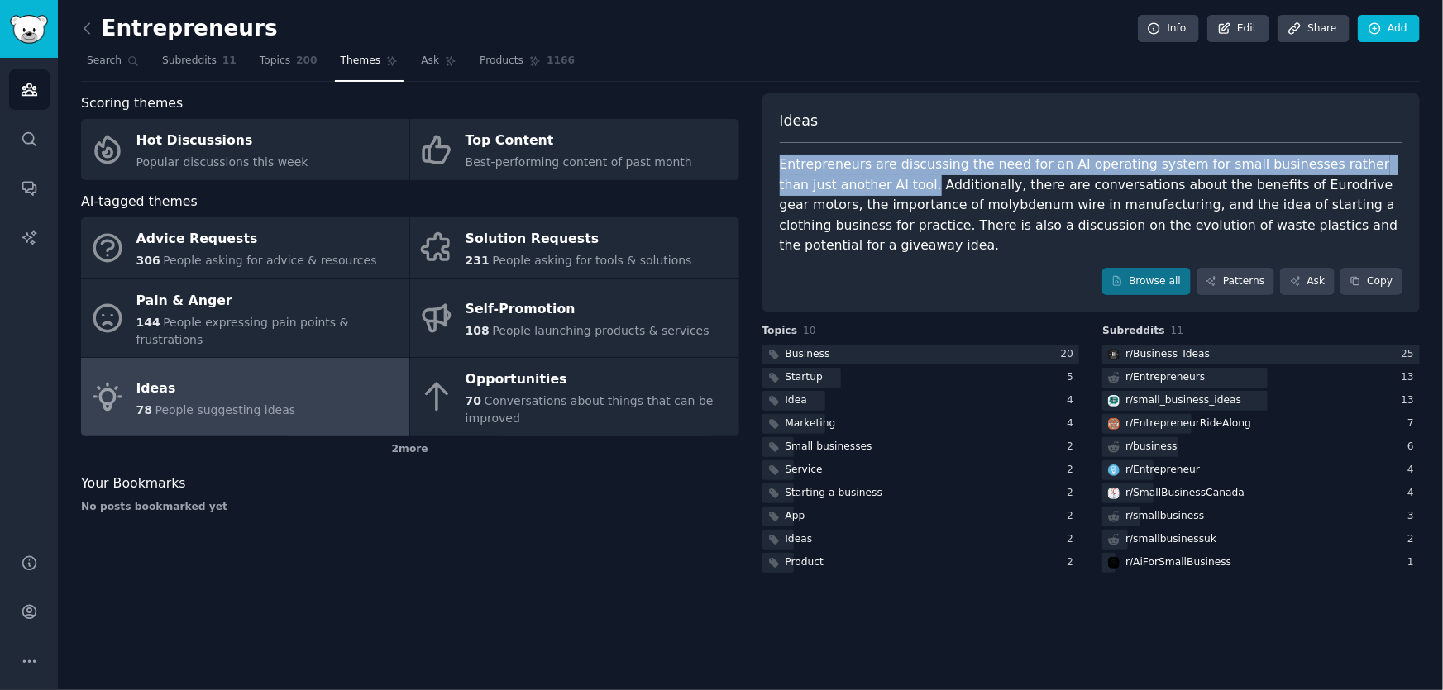
copy div "Entrepreneurs are discussing the need for an AI operating system for small busi…"
click at [1146, 268] on link "Browse all" at bounding box center [1146, 282] width 88 height 28
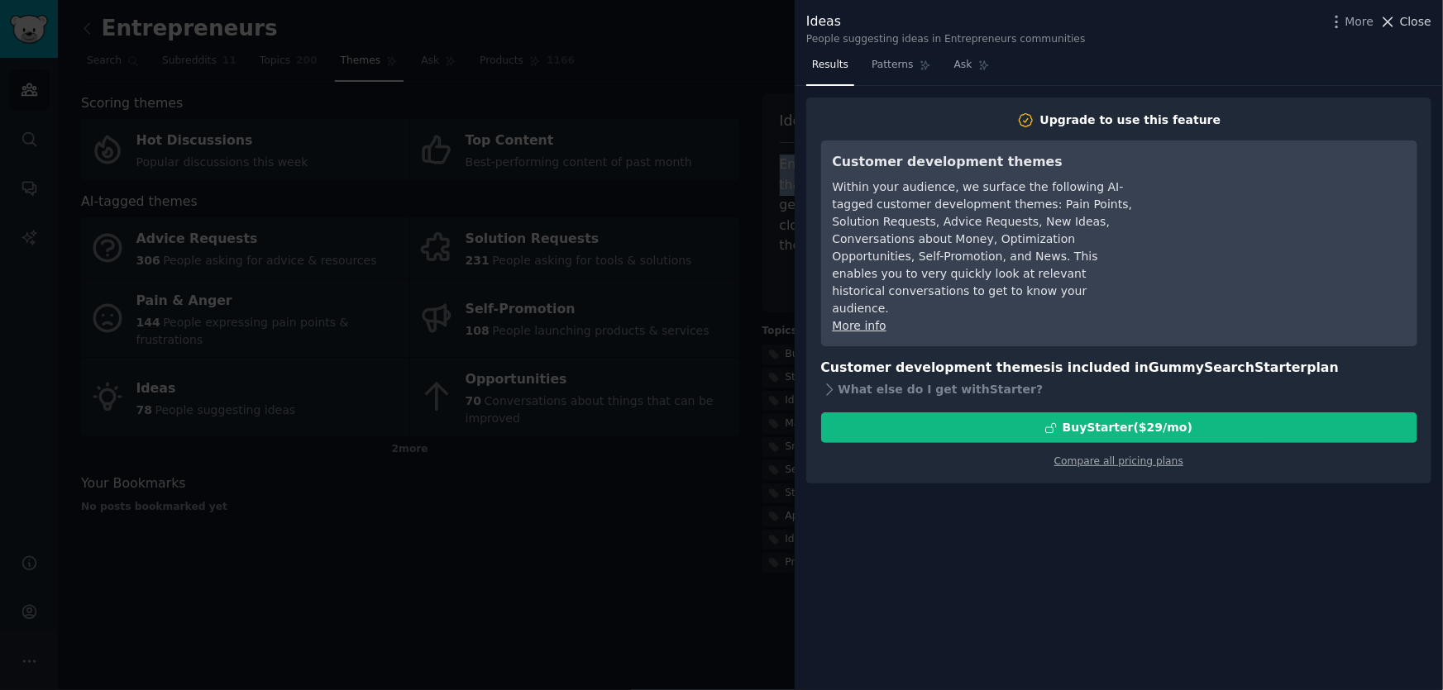
click at [1421, 24] on span "Close" at bounding box center [1415, 21] width 31 height 17
